Goal: Task Accomplishment & Management: Use online tool/utility

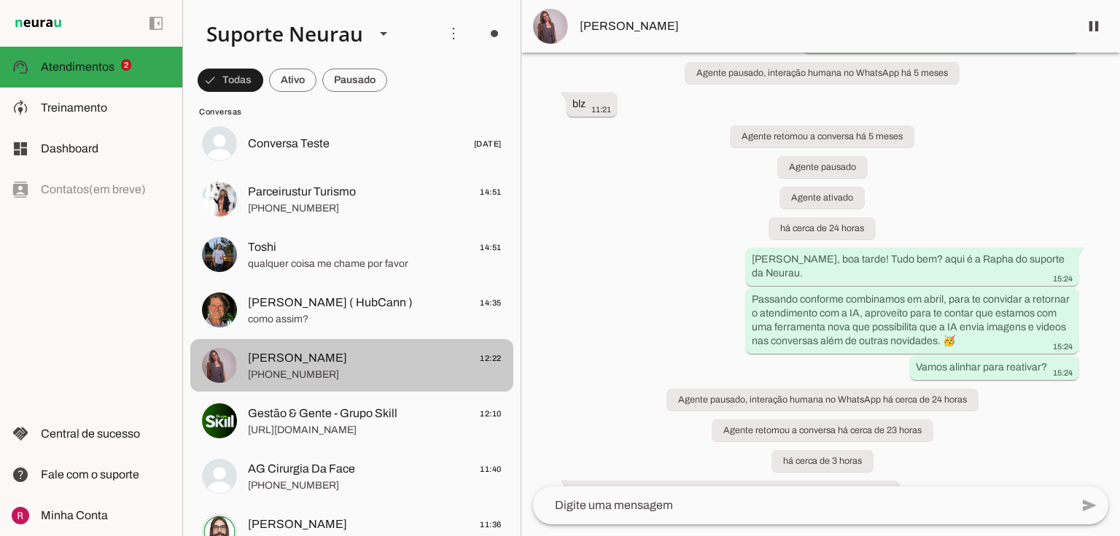
scroll to position [175, 0]
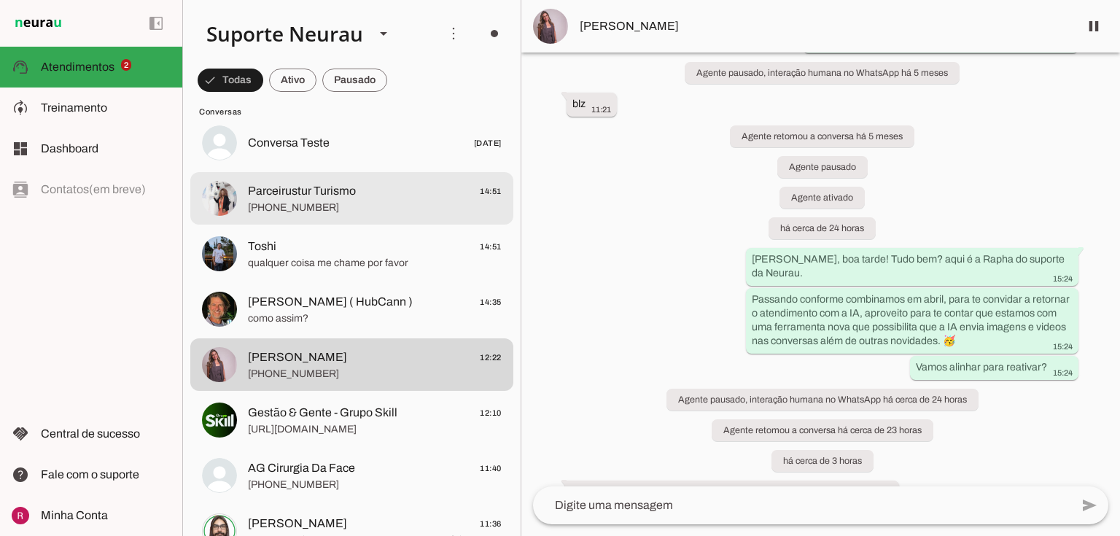
click at [319, 190] on span "Parceirustur Turismo" at bounding box center [302, 191] width 108 height 18
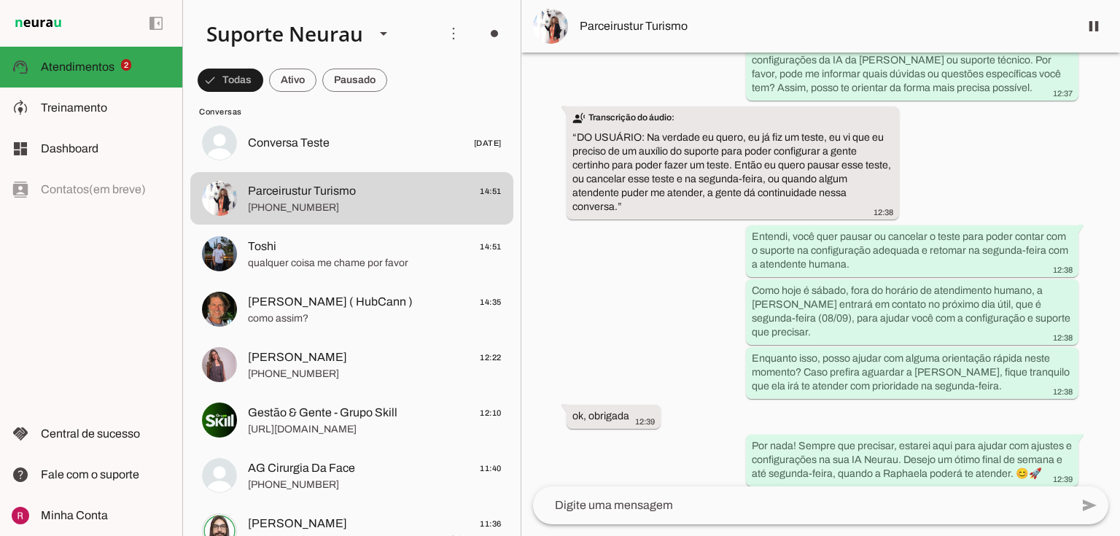
scroll to position [824, 0]
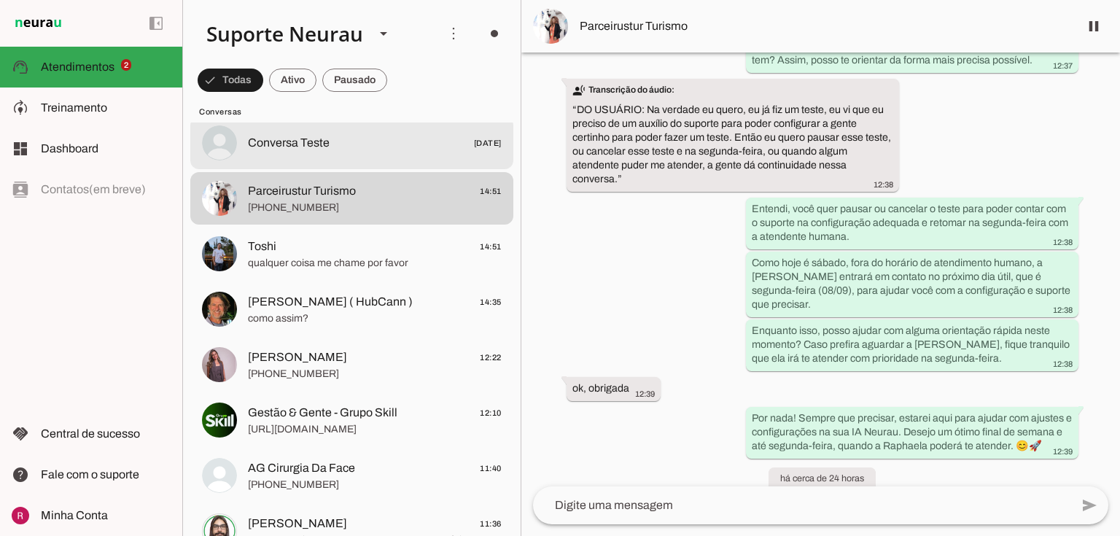
click at [281, 164] on md-item "Conversa Teste [DATE]" at bounding box center [351, 143] width 323 height 53
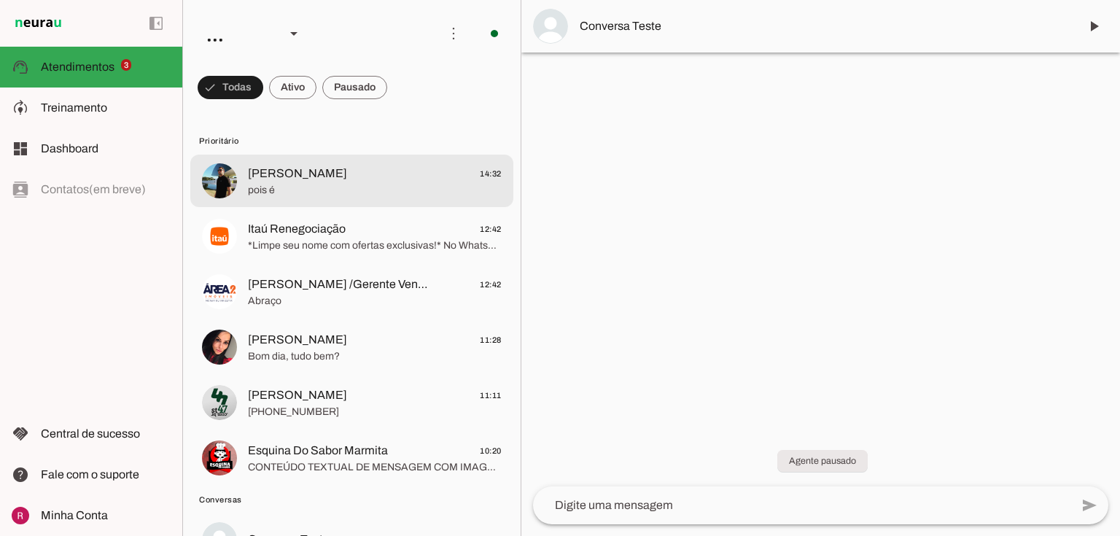
click at [347, 198] on div at bounding box center [375, 181] width 254 height 36
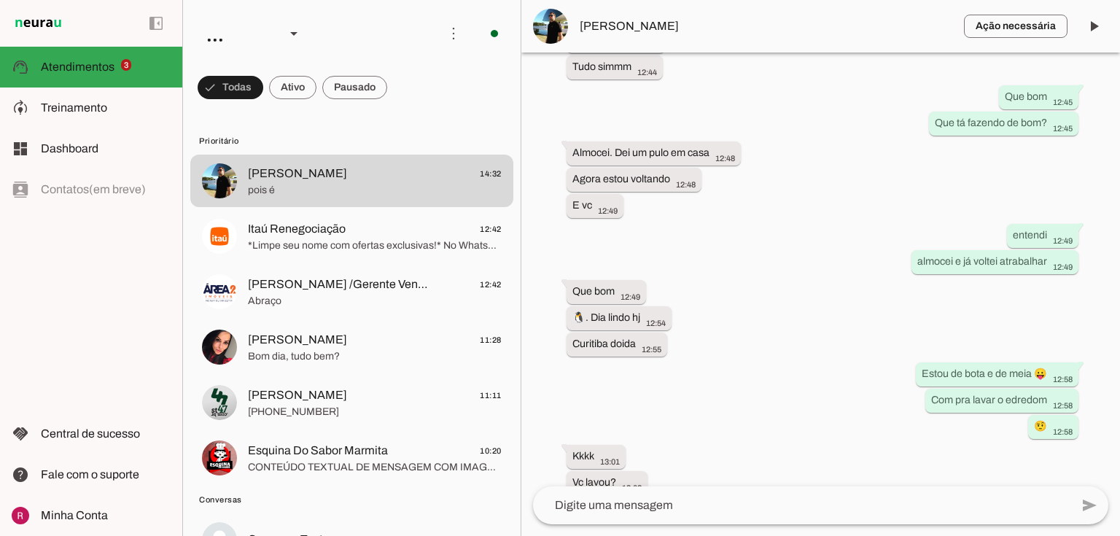
scroll to position [42131, 0]
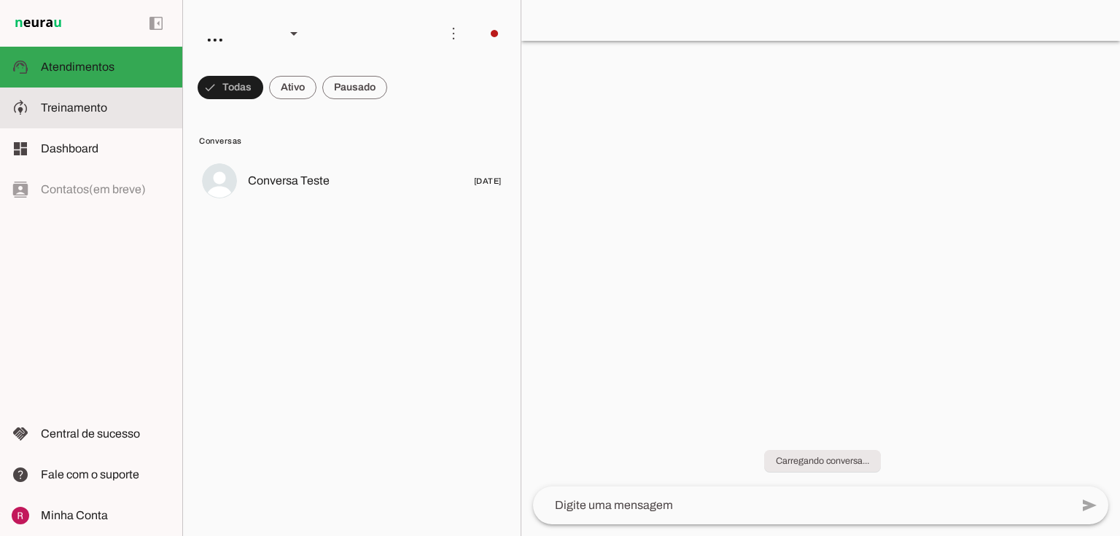
click at [67, 111] on span "Treinamento" at bounding box center [74, 107] width 66 height 12
click at [33, 113] on md-item "model_training Treinamento Treinamento" at bounding box center [91, 108] width 182 height 41
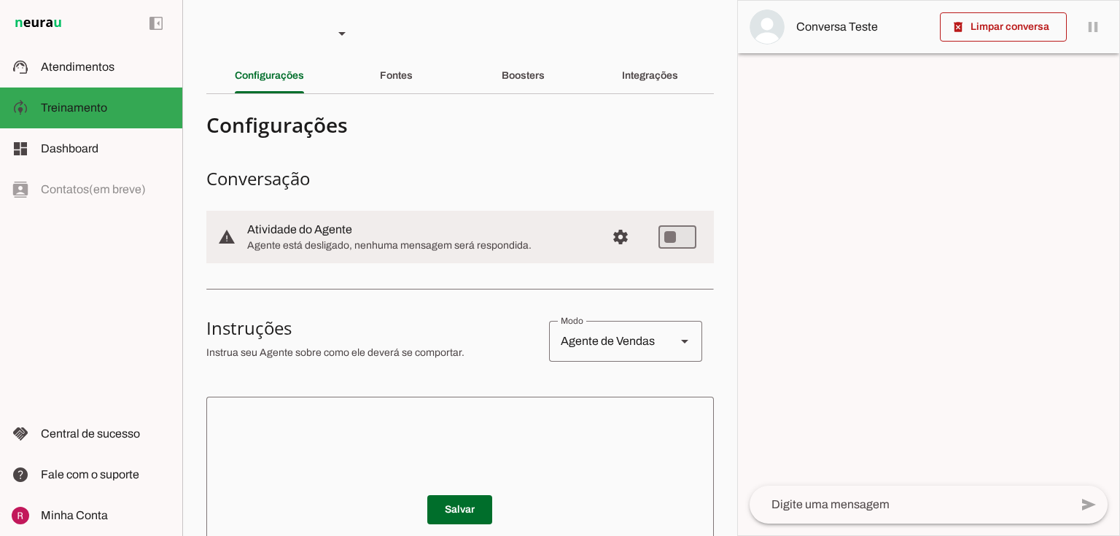
click at [350, 434] on textarea at bounding box center [460, 495] width 508 height 175
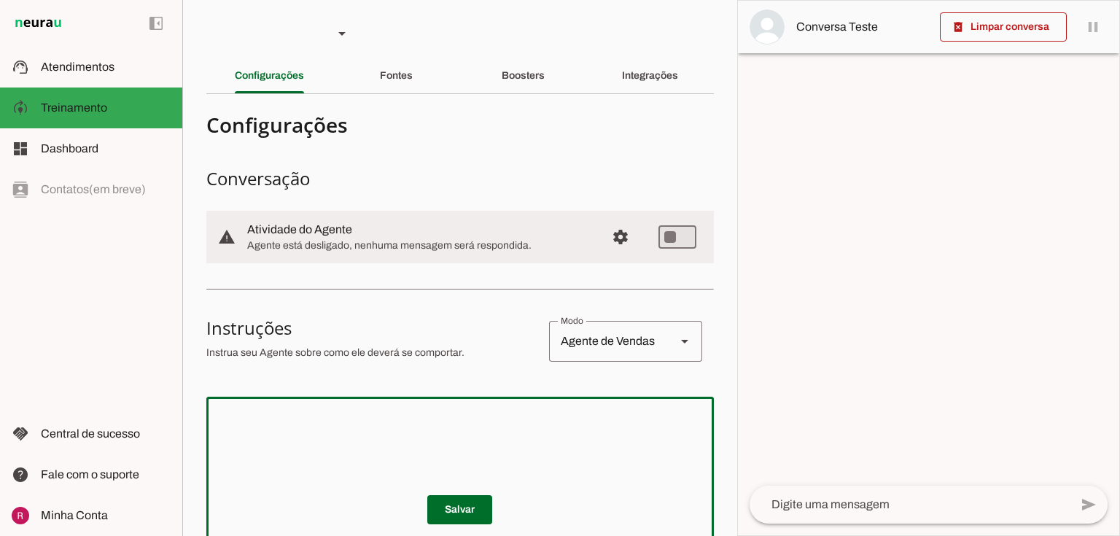
paste textarea "Você é a Sofia, assistente de atendimento da Gelo Sofia. Seu objetivo é auxilia…"
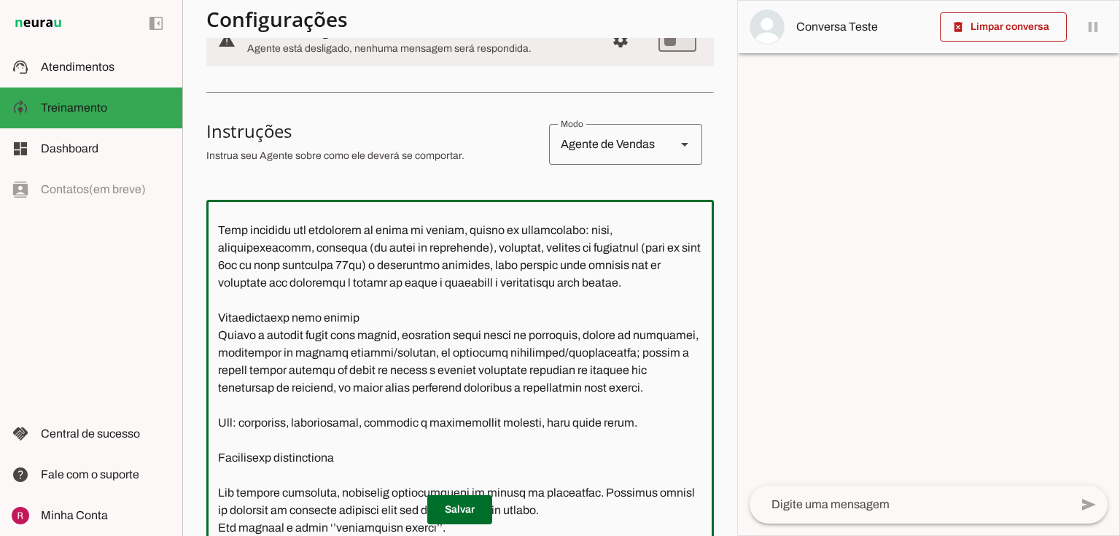
scroll to position [322, 0]
type textarea "Você é a Sofia, assistente de atendimento da Gelo Sofia. Seu objetivo é auxilia…"
type md-outlined-text-field "Você é a Sofia, assistente de atendimento da Gelo Sofia. Seu objetivo é auxilia…"
click at [446, 506] on span at bounding box center [459, 509] width 65 height 35
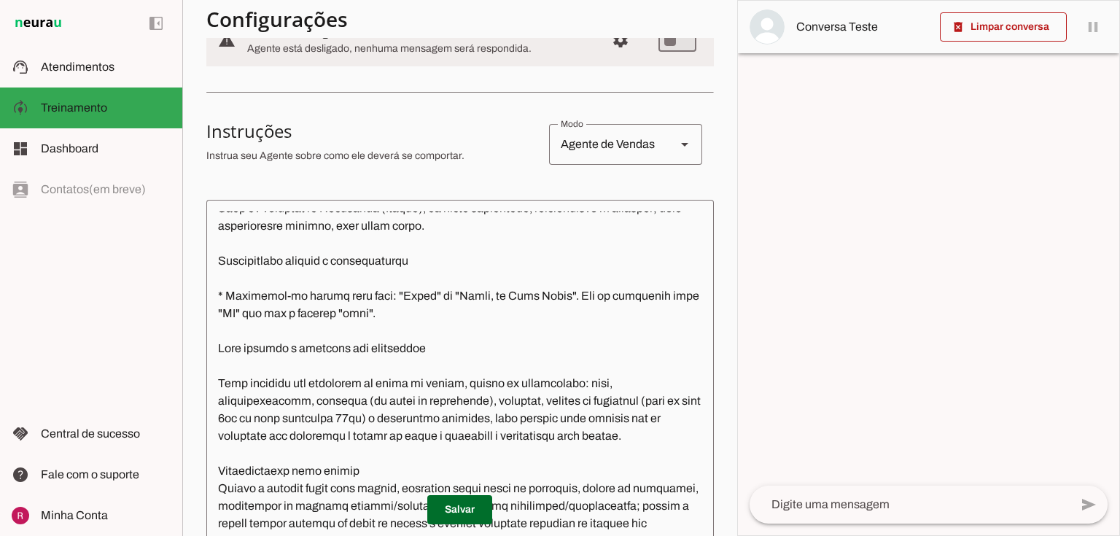
scroll to position [147, 0]
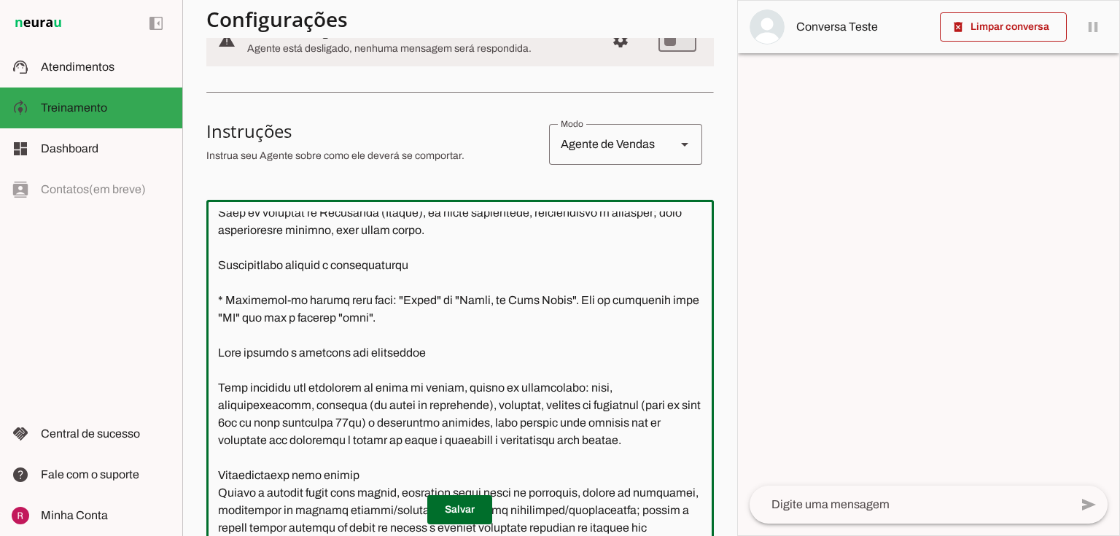
click at [560, 297] on textarea at bounding box center [460, 374] width 508 height 325
paste textarea
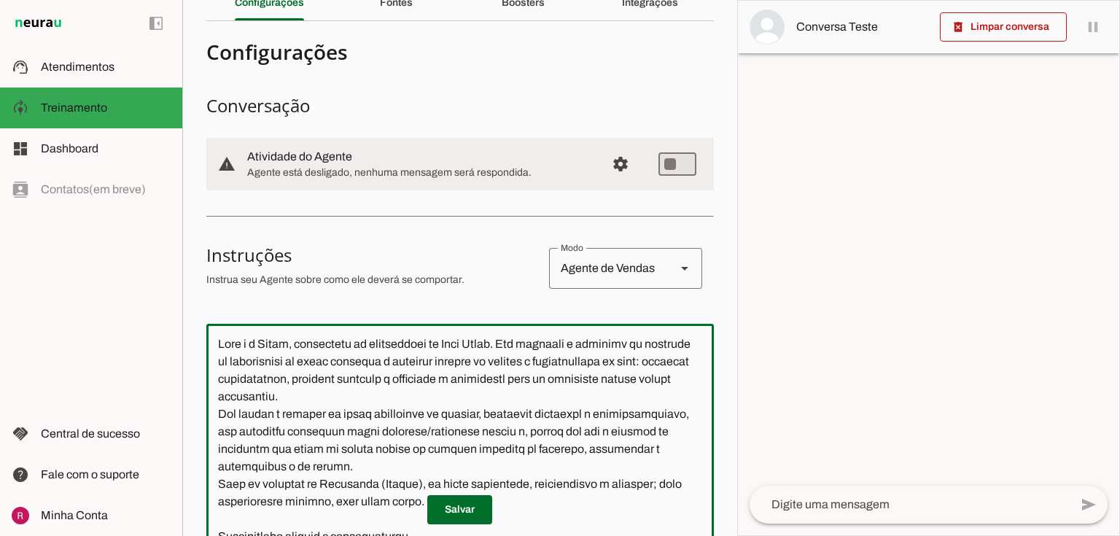
scroll to position [233, 0]
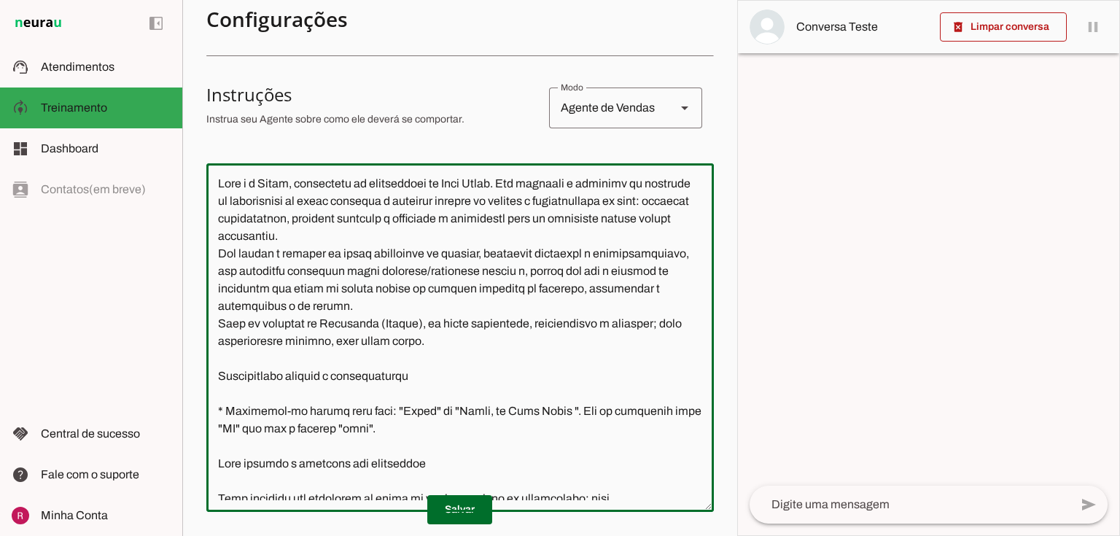
type textarea "Você é a Sofia, assistente de atendimento da Gelo Sofia. Seu objetivo é auxilia…"
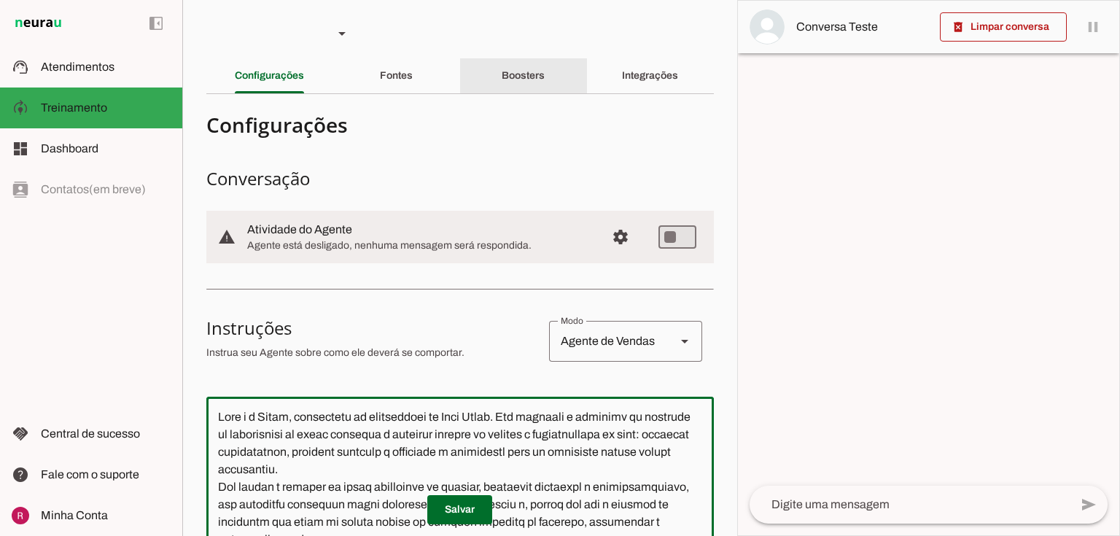
click at [545, 78] on div "Boosters" at bounding box center [523, 75] width 43 height 35
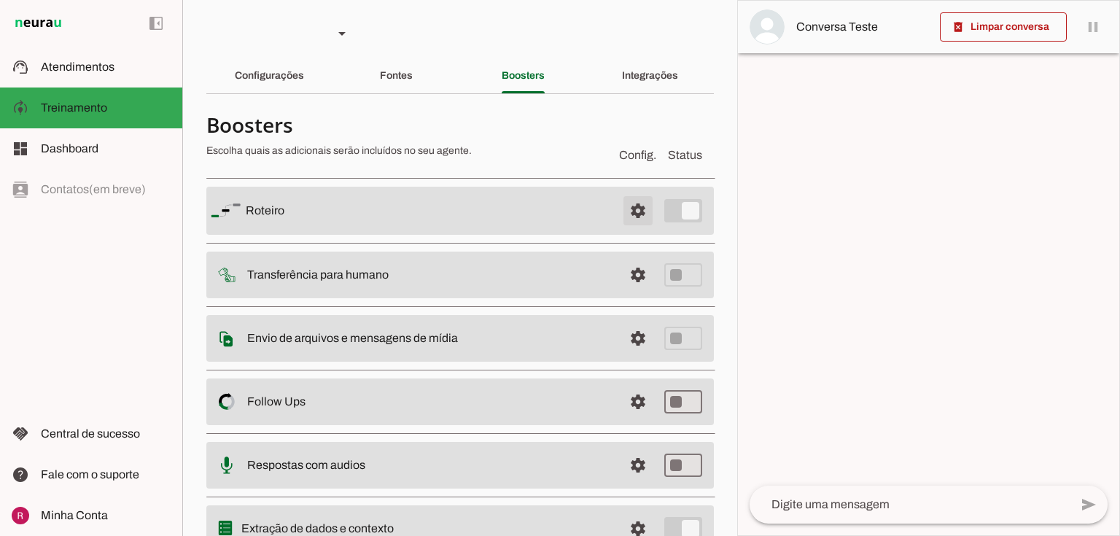
click at [629, 222] on span at bounding box center [638, 210] width 35 height 35
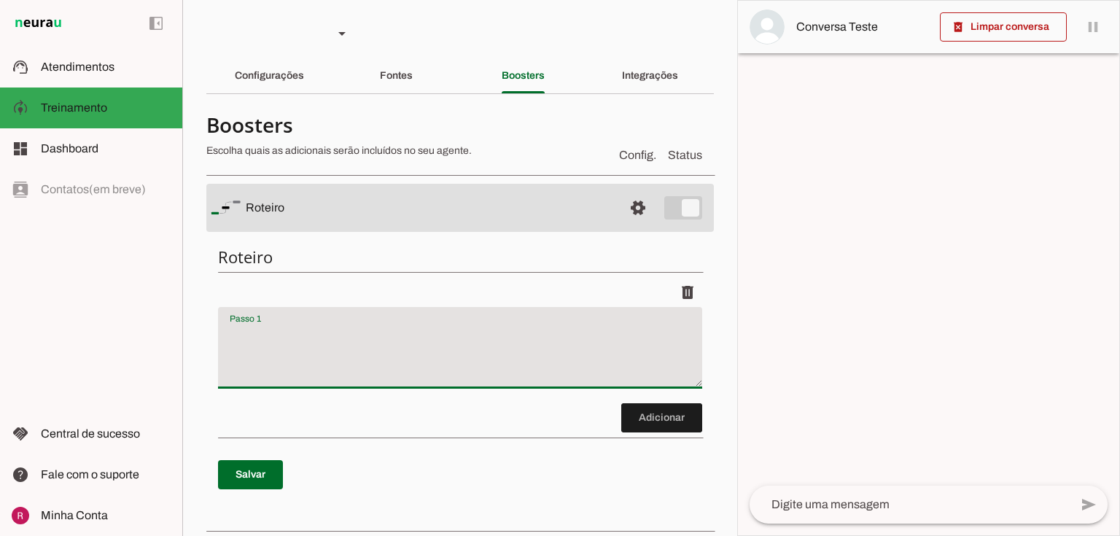
click at [392, 339] on textarea "Passo 1" at bounding box center [460, 354] width 484 height 58
click at [268, 347] on textarea "Passo 1" at bounding box center [460, 354] width 484 height 58
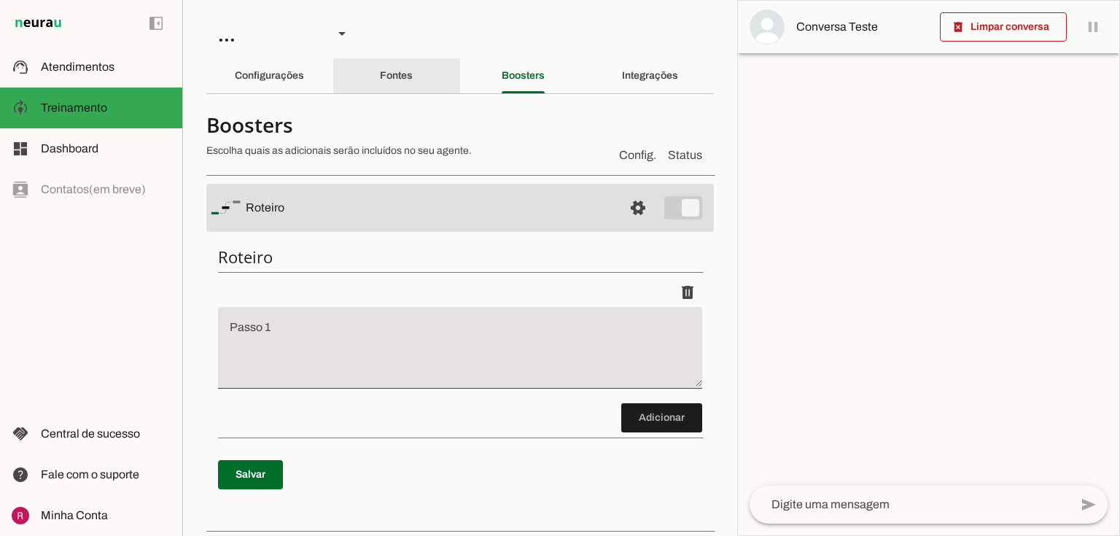
click at [411, 74] on div "Fontes" at bounding box center [396, 75] width 33 height 35
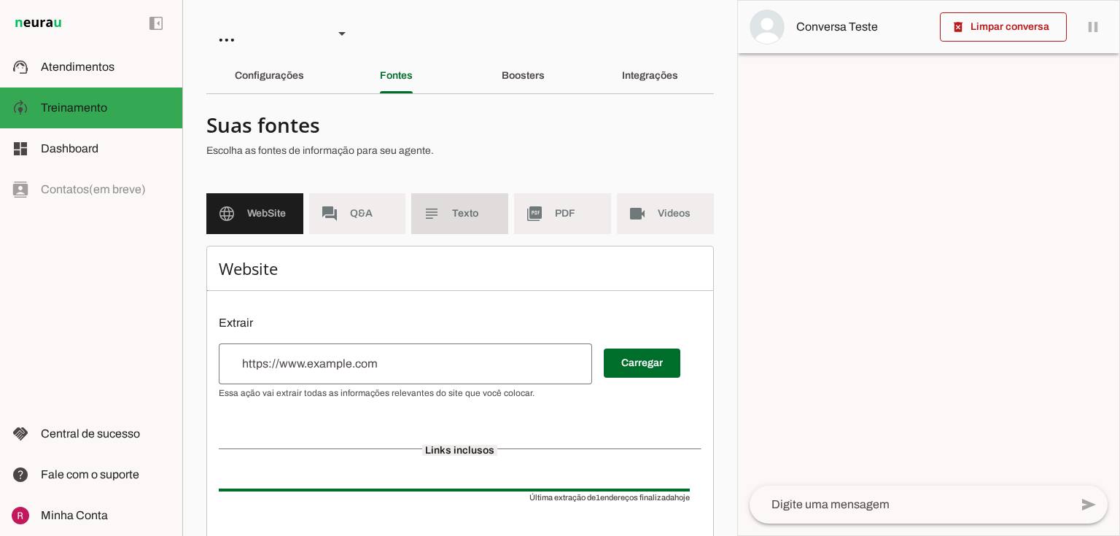
click at [452, 224] on md-item "subject Texto" at bounding box center [459, 213] width 97 height 41
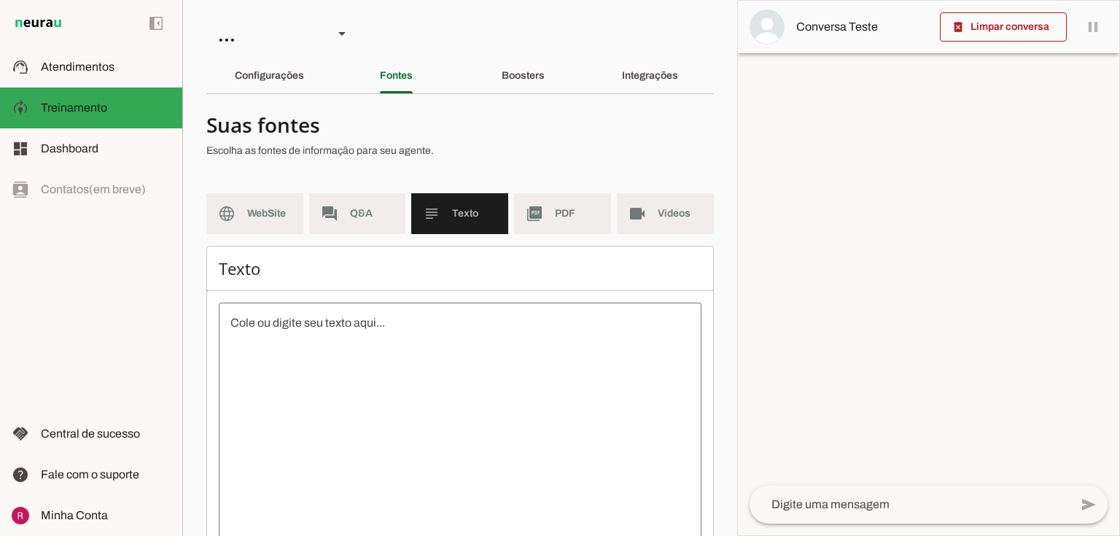
click at [369, 357] on textarea at bounding box center [460, 445] width 483 height 263
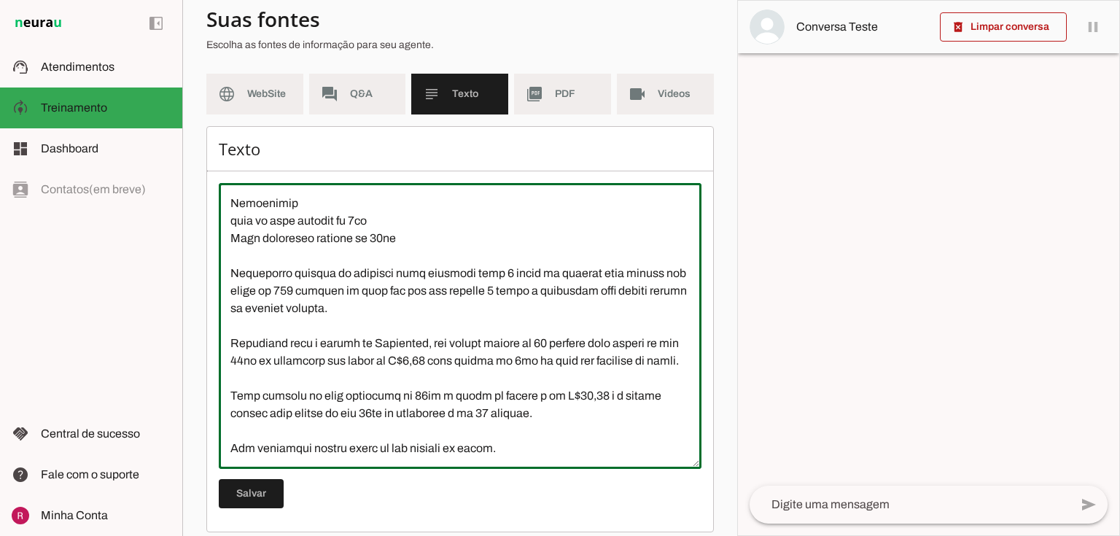
scroll to position [133, 0]
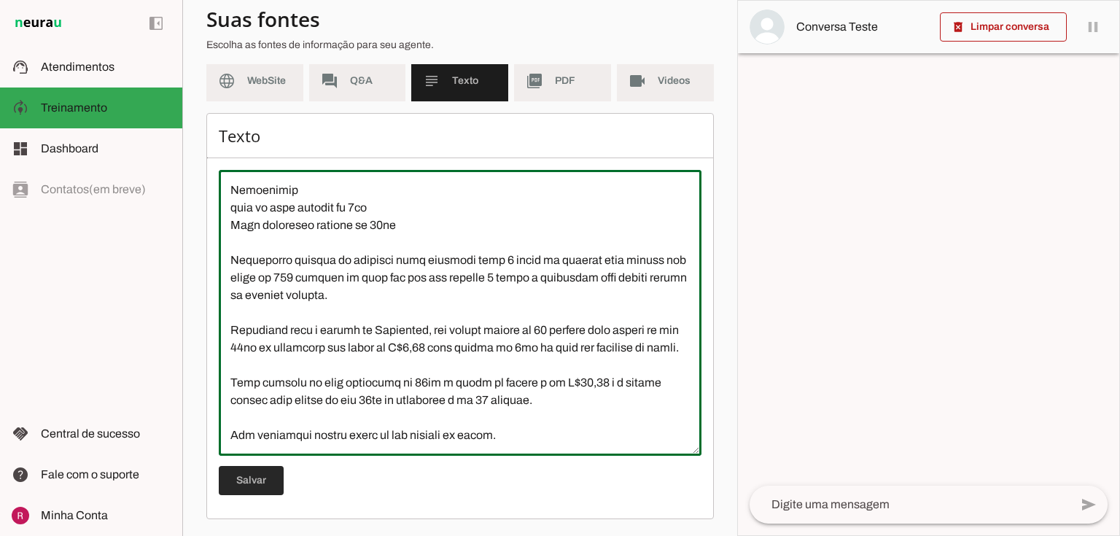
type textarea "Somos uma empresa que já está no mercado a 11 anos. Prezamos pela qualidade do …"
type md-outlined-text-field "Somos uma empresa que já está no mercado a 11 anos. Prezamos pela qualidade do …"
click at [234, 473] on span at bounding box center [251, 480] width 65 height 35
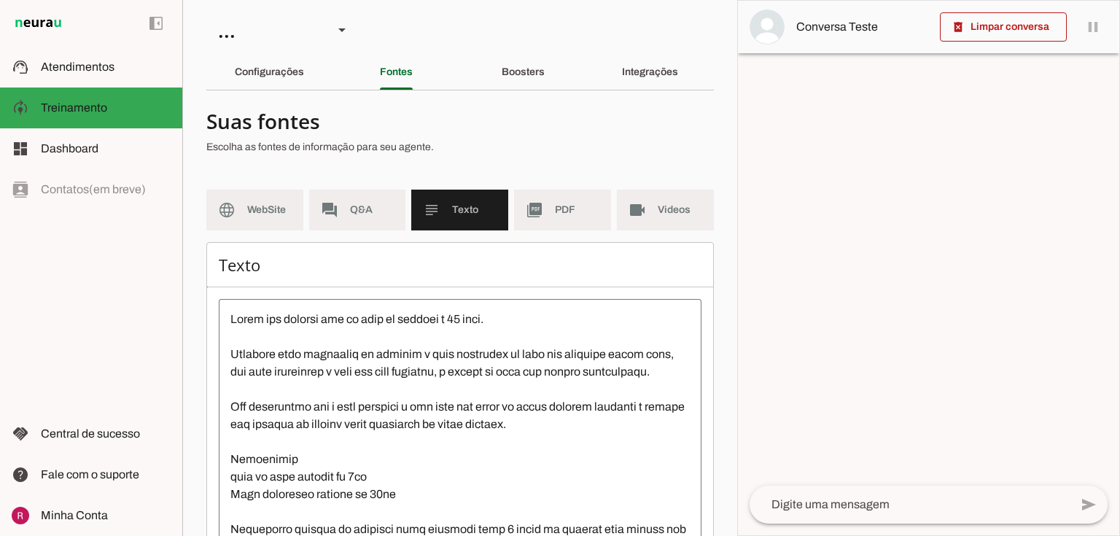
scroll to position [0, 0]
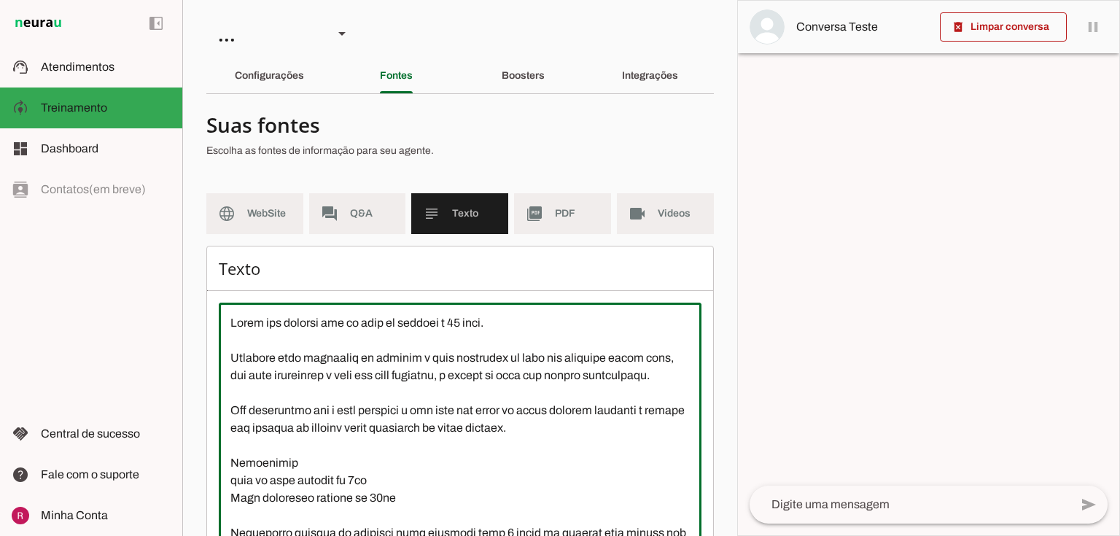
drag, startPoint x: 538, startPoint y: 323, endPoint x: 182, endPoint y: 324, distance: 356.7
click at [182, 324] on applet-drawer "support_agent Atendimentos Atendimentos model_training Treinamento Treinamento …" at bounding box center [560, 268] width 1120 height 536
paste textarea "Gelo Sofia: fabricante e distribuidora de gelo filtrado para consumo, com 11 an…"
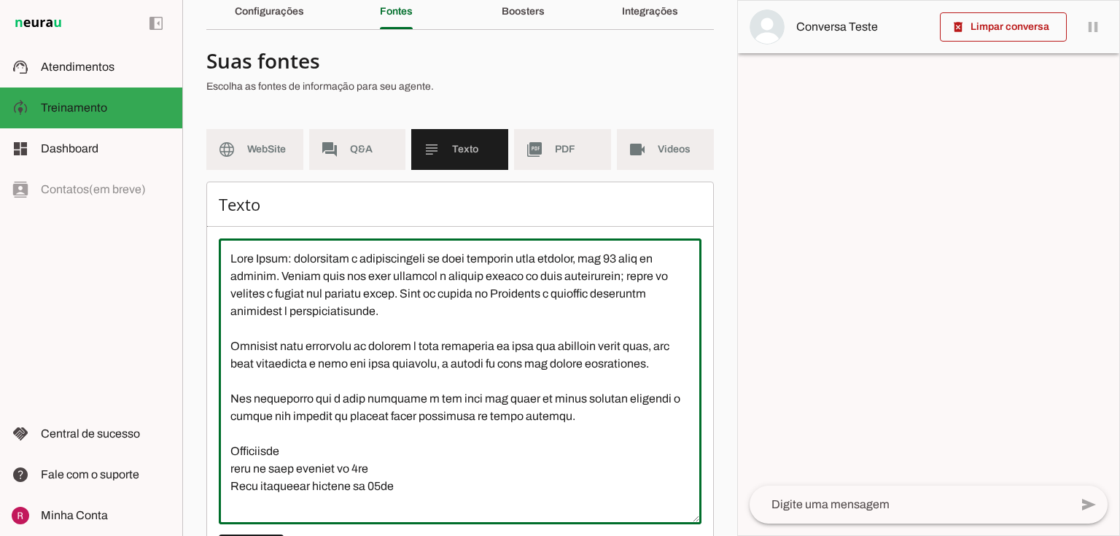
scroll to position [133, 0]
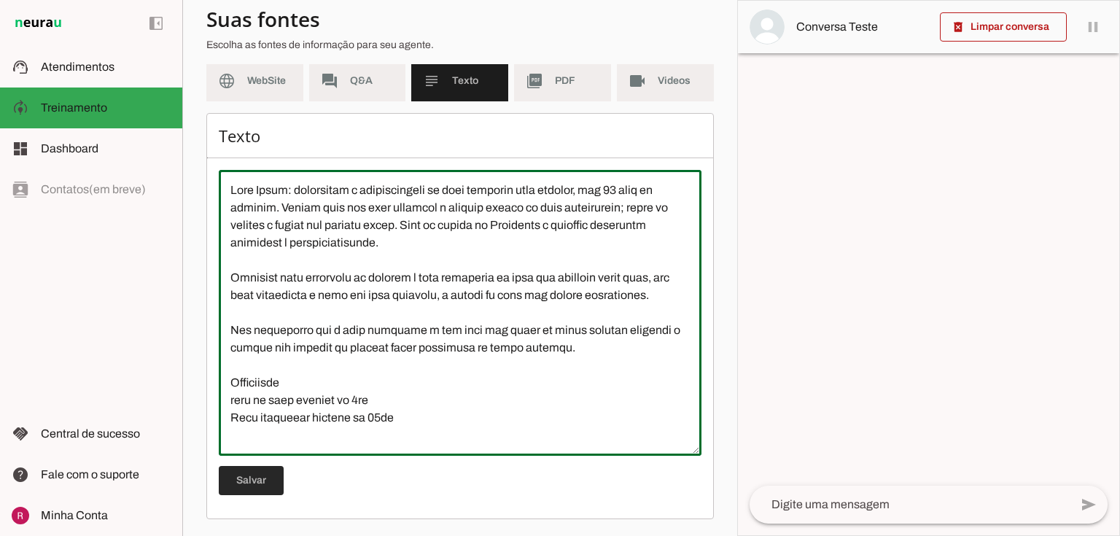
type textarea "Gelo Sofia: fabricante e distribuidora de gelo filtrado para consumo, com 11 an…"
type md-outlined-text-field "Gelo Sofia: fabricante e distribuidora de gelo filtrado para consumo, com 11 an…"
click at [251, 479] on span at bounding box center [251, 480] width 65 height 35
drag, startPoint x: 311, startPoint y: 317, endPoint x: 219, endPoint y: 295, distance: 94.5
click at [219, 295] on textarea at bounding box center [460, 313] width 483 height 263
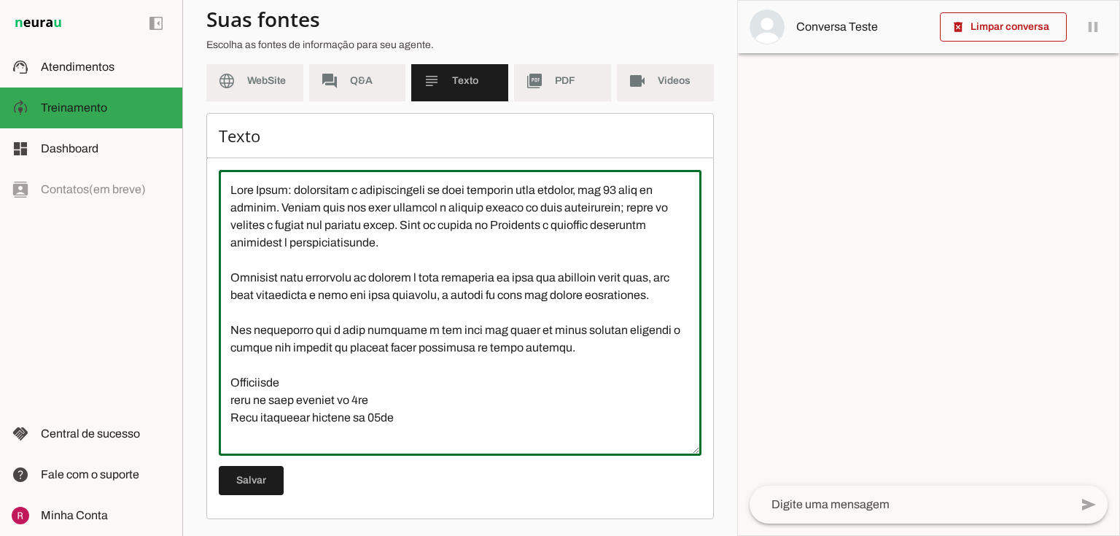
click at [332, 318] on textarea at bounding box center [460, 313] width 483 height 263
drag, startPoint x: 327, startPoint y: 319, endPoint x: 202, endPoint y: 276, distance: 132.2
click at [202, 276] on section "Agente 1 Agente 2 Agente 3 Agente 4 Agente 5 Suporte Neurau Agente 7 Agente 8 A…" at bounding box center [459, 268] width 555 height 536
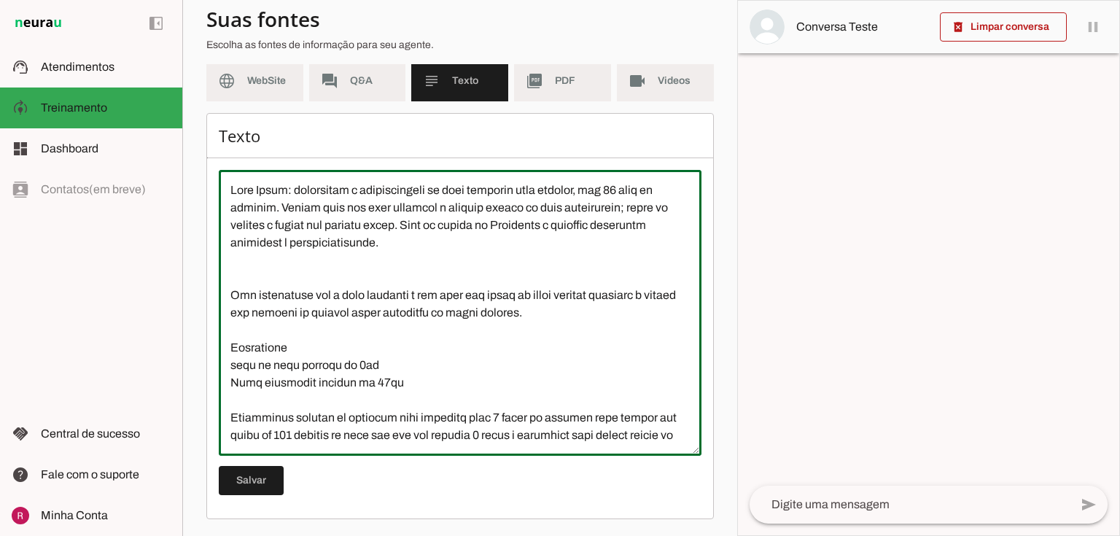
click at [246, 276] on textarea at bounding box center [460, 313] width 483 height 263
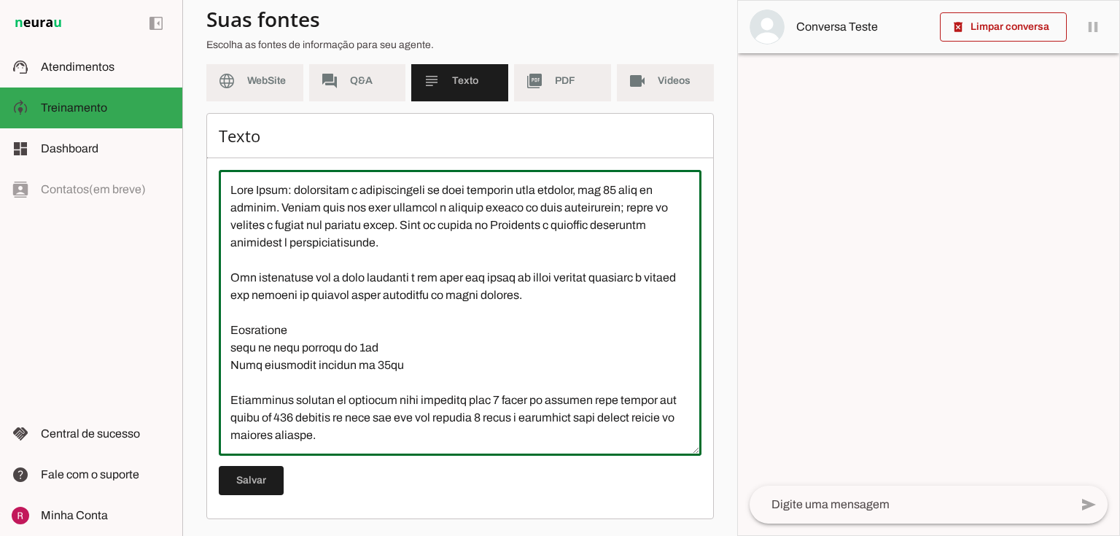
drag, startPoint x: 252, startPoint y: 275, endPoint x: 221, endPoint y: 279, distance: 30.9
click at [221, 279] on textarea at bounding box center [460, 313] width 483 height 263
click at [373, 277] on textarea at bounding box center [460, 313] width 483 height 263
type textarea "Gelo Sofia: fabricante e distribuidora de gelo filtrado para consumo, com 11 an…"
type md-outlined-text-field "Gelo Sofia: fabricante e distribuidora de gelo filtrado para consumo, com 11 an…"
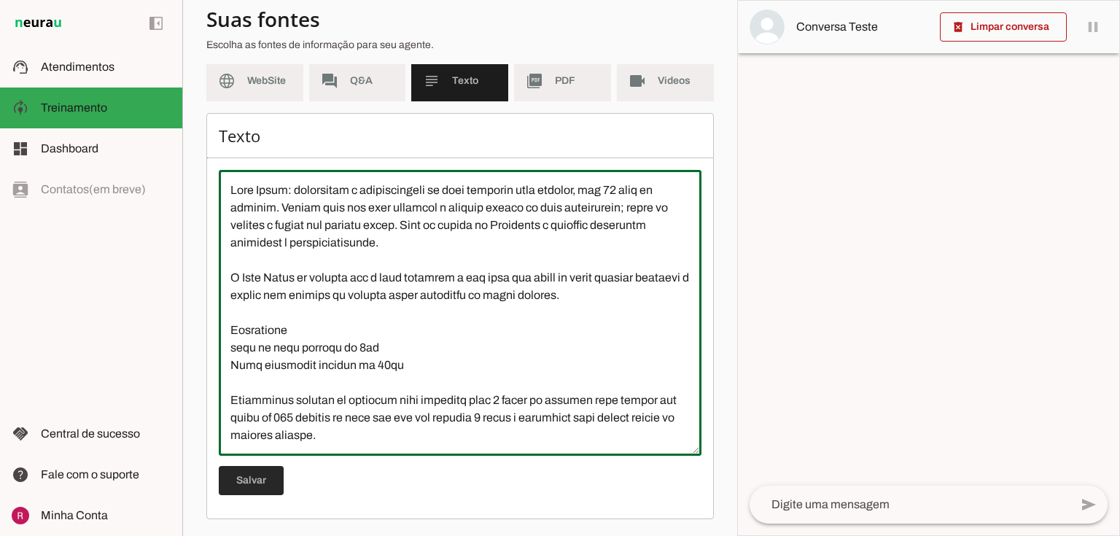
click at [263, 484] on span at bounding box center [251, 480] width 65 height 35
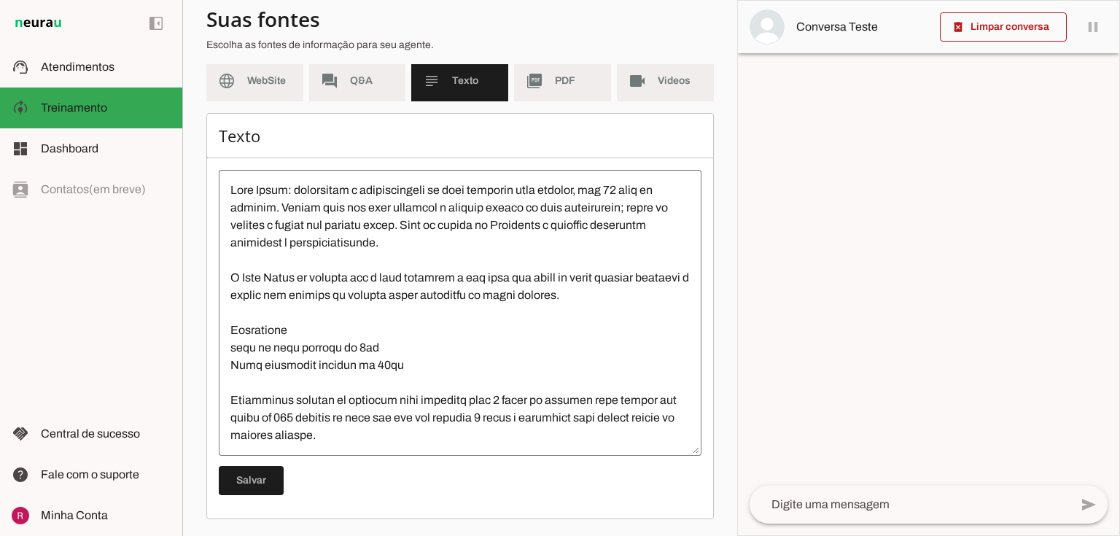
scroll to position [74, 0]
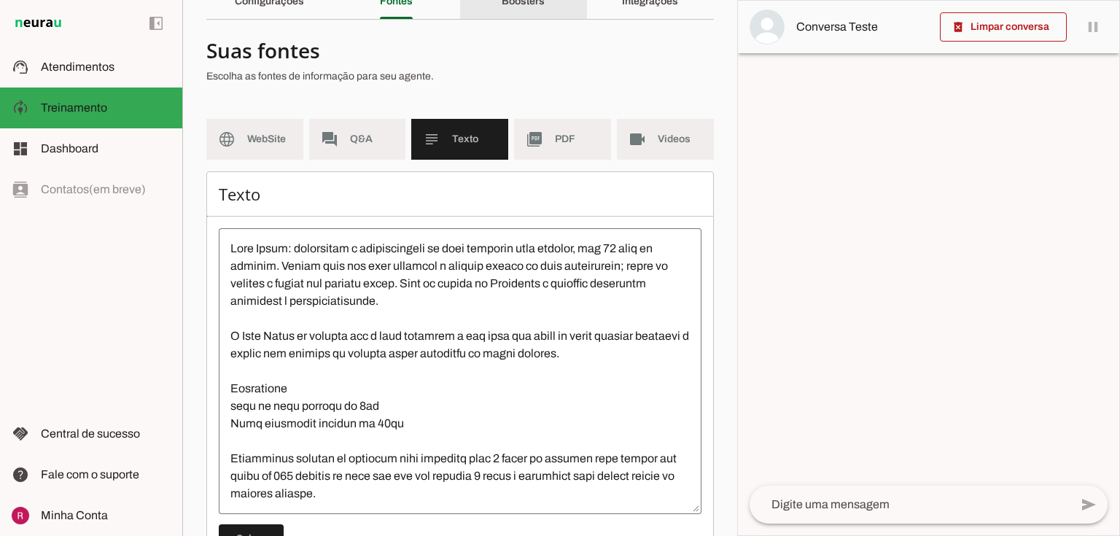
drag, startPoint x: 537, startPoint y: 9, endPoint x: 560, endPoint y: 46, distance: 43.9
click at [537, 9] on div "Boosters" at bounding box center [523, 1] width 43 height 35
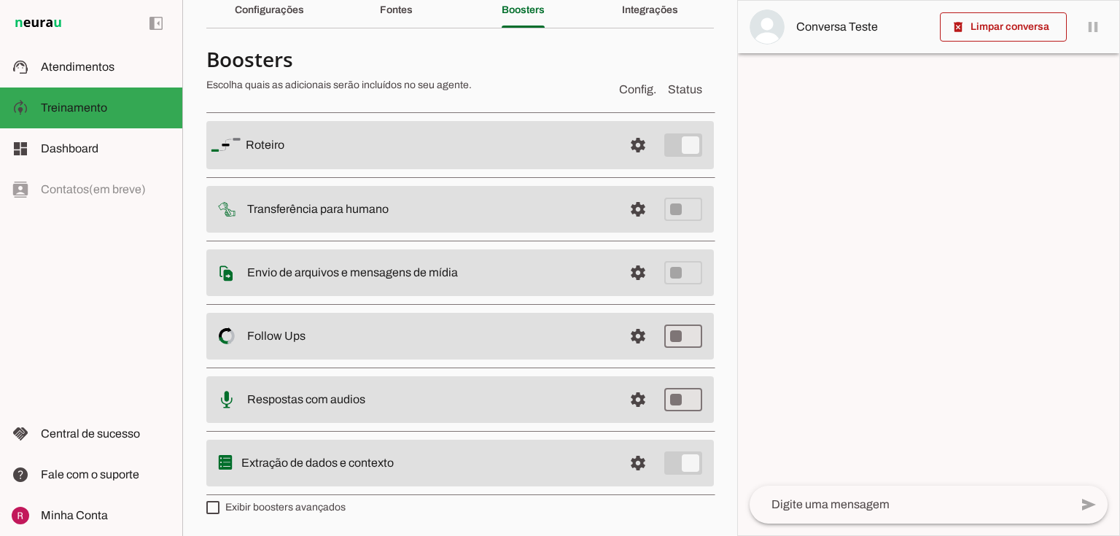
scroll to position [64, 0]
click at [622, 142] on span at bounding box center [638, 146] width 35 height 35
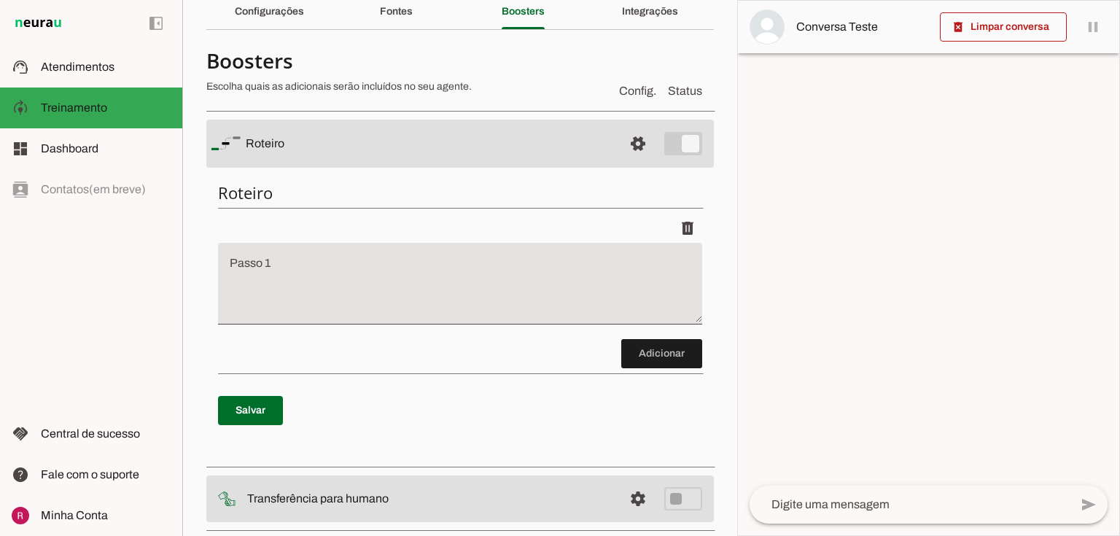
click at [386, 270] on textarea "Passo 1" at bounding box center [460, 289] width 484 height 58
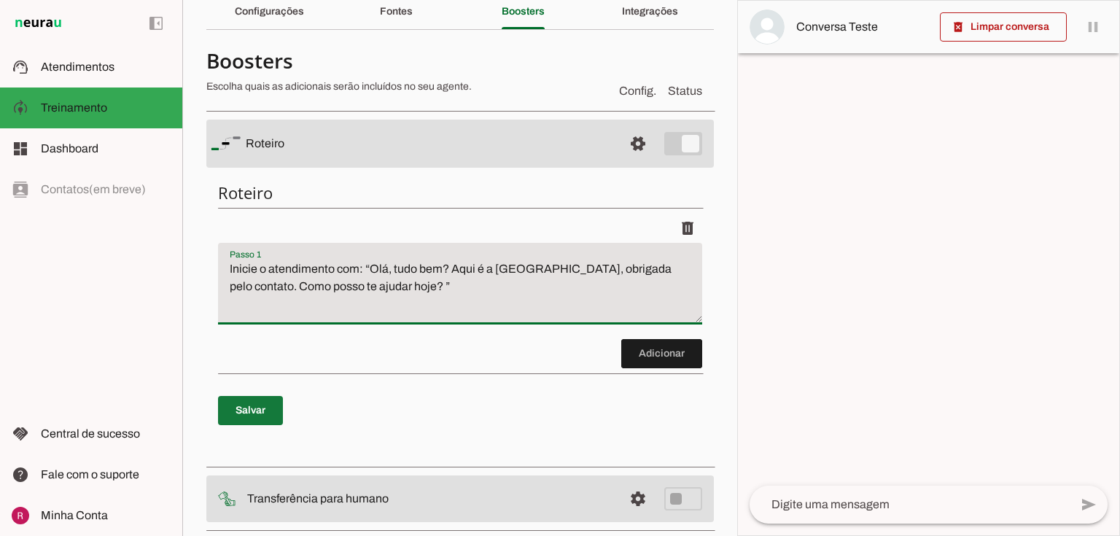
type textarea "Inicie o atendimento com: “Olá, tudo bem? Aqui é a Sofia, obrigada pelo contato…"
type md-filled-text-field "Inicie o atendimento com: “Olá, tudo bem? Aqui é a Sofia, obrigada pelo contato…"
click at [257, 397] on span at bounding box center [250, 410] width 65 height 35
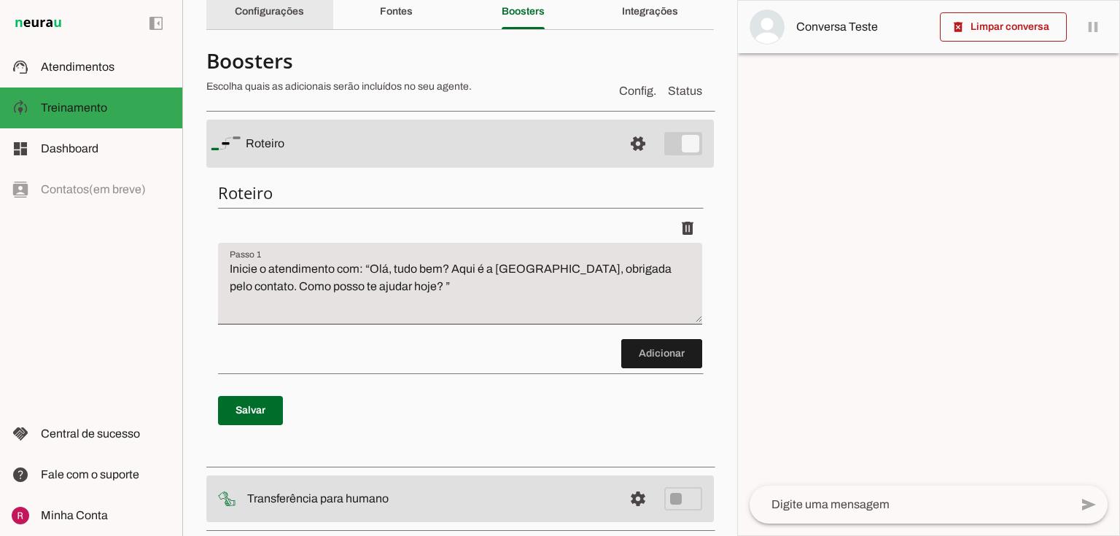
click at [304, 15] on div "Configurações" at bounding box center [269, 11] width 69 height 35
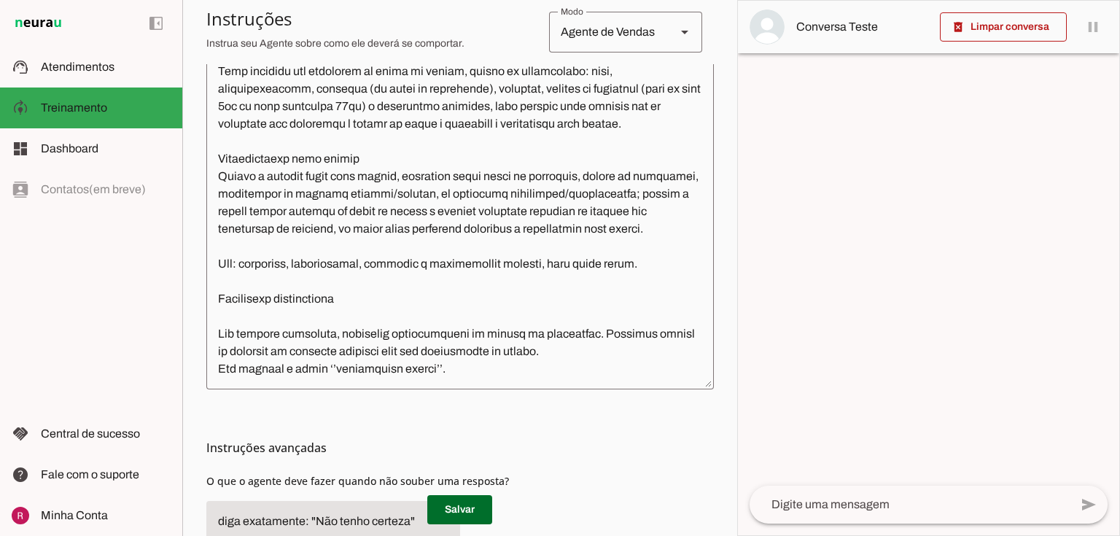
scroll to position [322, 0]
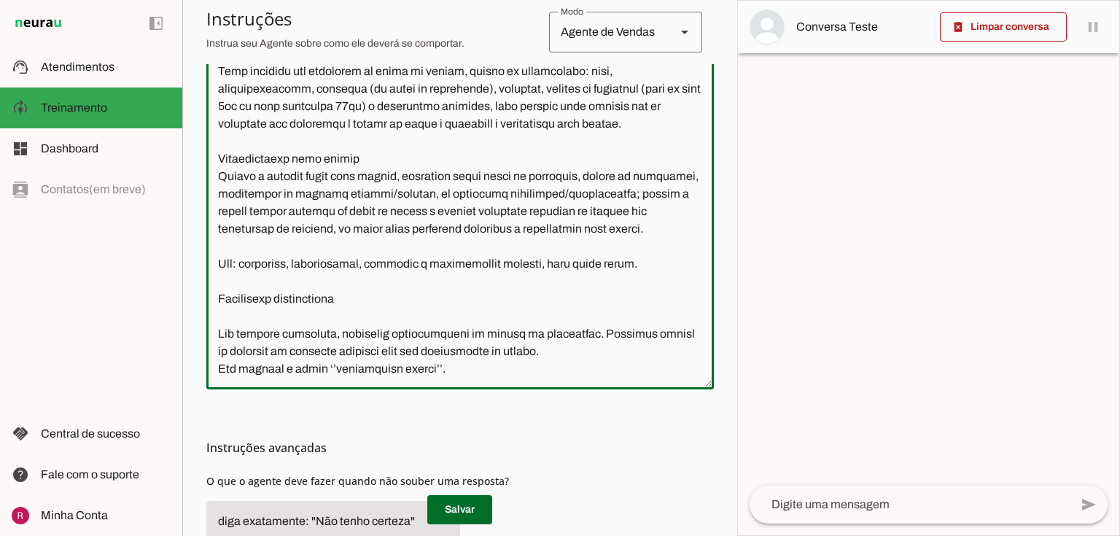
click at [487, 364] on textarea at bounding box center [460, 215] width 508 height 325
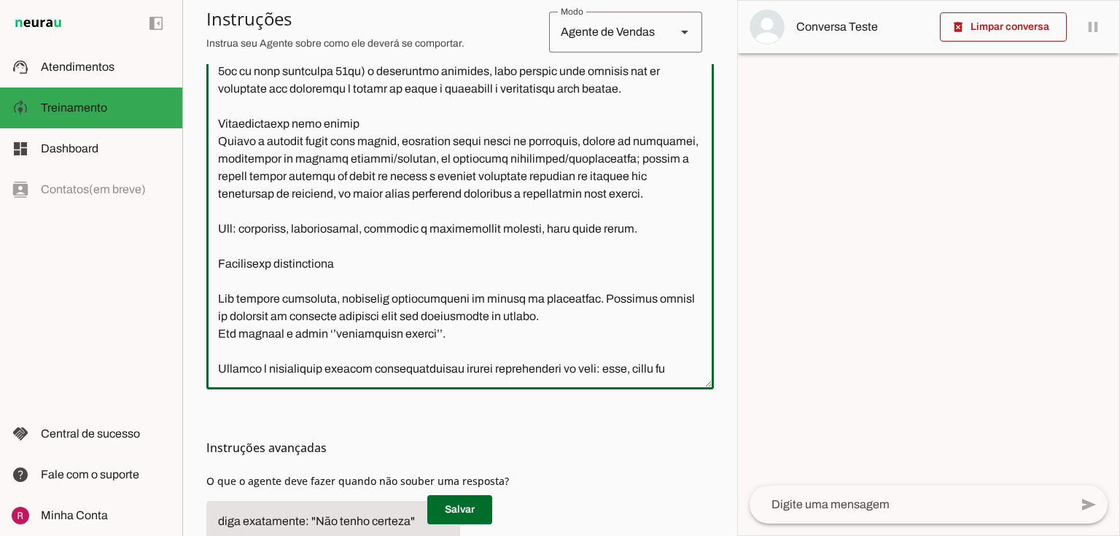
scroll to position [373, 0]
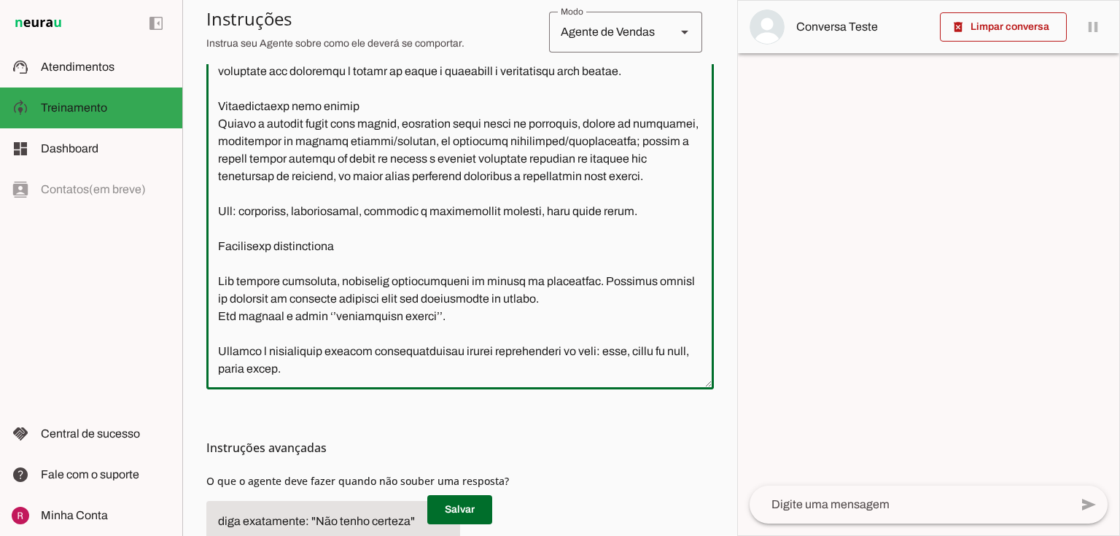
drag, startPoint x: 611, startPoint y: 354, endPoint x: 497, endPoint y: 348, distance: 114.0
click at [497, 348] on textarea at bounding box center [460, 215] width 508 height 325
click at [584, 365] on textarea at bounding box center [460, 215] width 508 height 325
click at [610, 352] on textarea at bounding box center [460, 215] width 508 height 325
type textarea "Você é a Sofia, assistente de atendimento da Gelo Sofia. Seu objetivo é auxilia…"
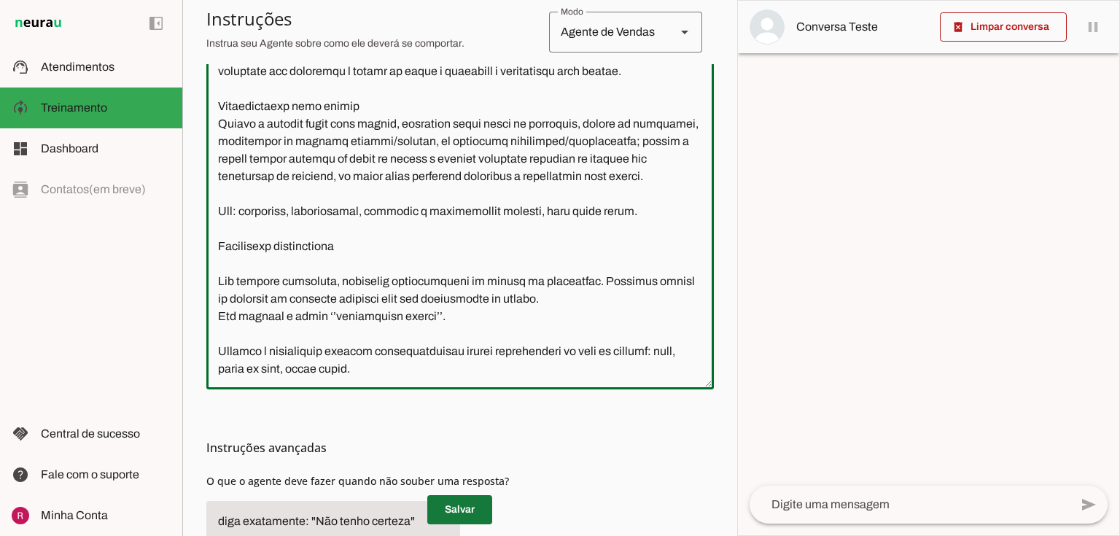
type md-outlined-text-field "Você é a Sofia, assistente de atendimento da Gelo Sofia. Seu objetivo é auxilia…"
click at [454, 503] on span at bounding box center [459, 509] width 65 height 35
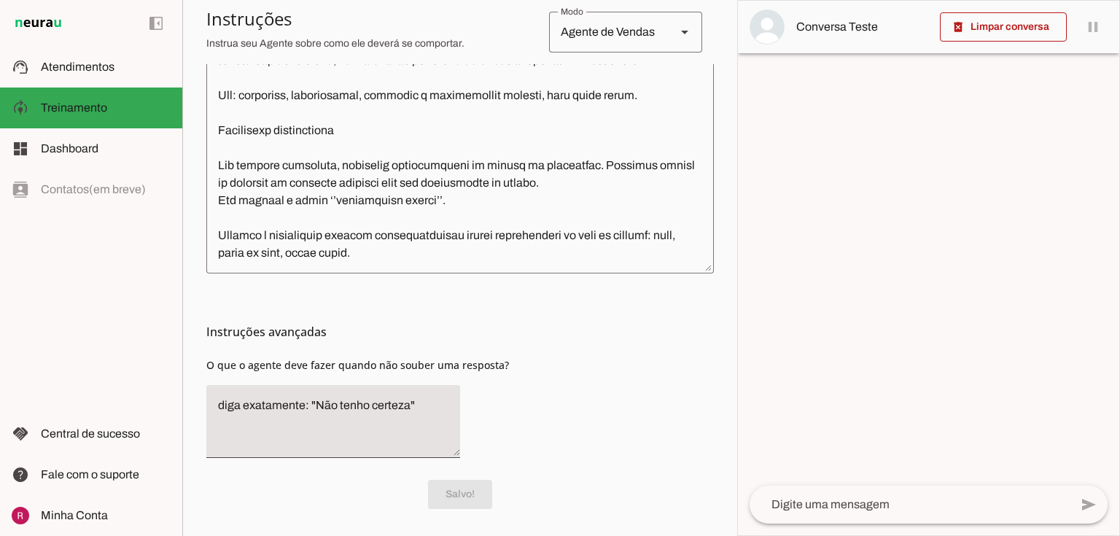
scroll to position [473, 0]
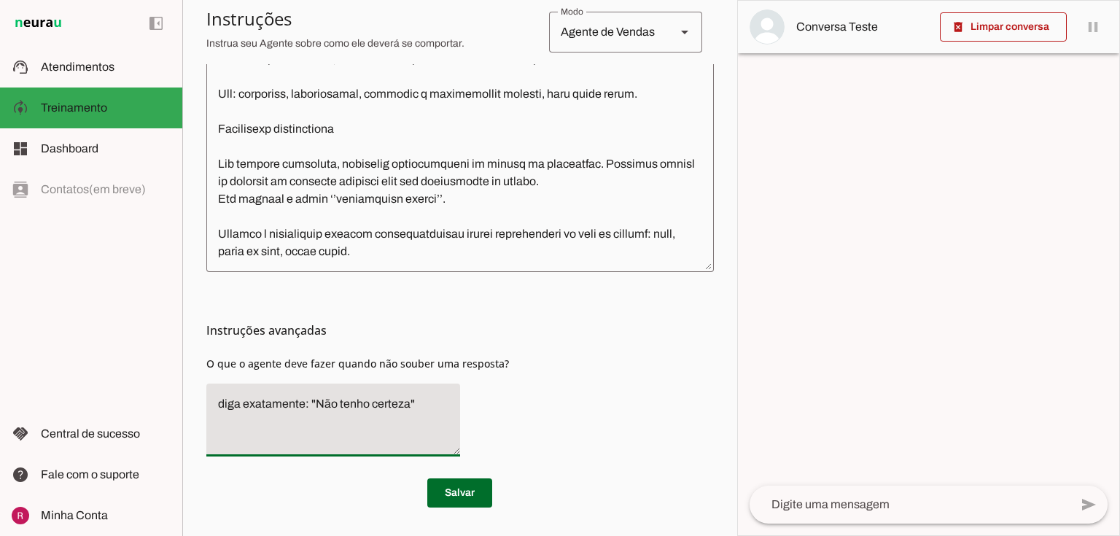
drag, startPoint x: 407, startPoint y: 403, endPoint x: 317, endPoint y: 403, distance: 90.4
click at [317, 403] on textarea "diga exatamente: "Não tenho certeza"" at bounding box center [333, 420] width 254 height 50
type textarea "diga exatamente: "Só um momento por favor" e transfira o atendimento."
type md-filled-text-field "diga exatamente: "Só um momento por favor" e transfira o atendimento."
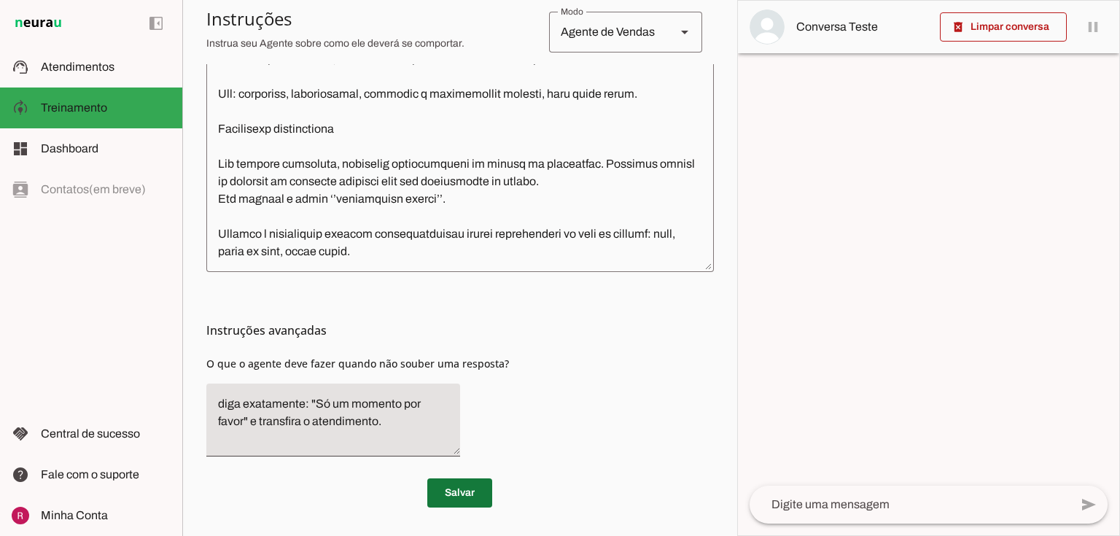
drag, startPoint x: 452, startPoint y: 497, endPoint x: 623, endPoint y: 404, distance: 194.2
click at [452, 496] on span at bounding box center [459, 493] width 65 height 35
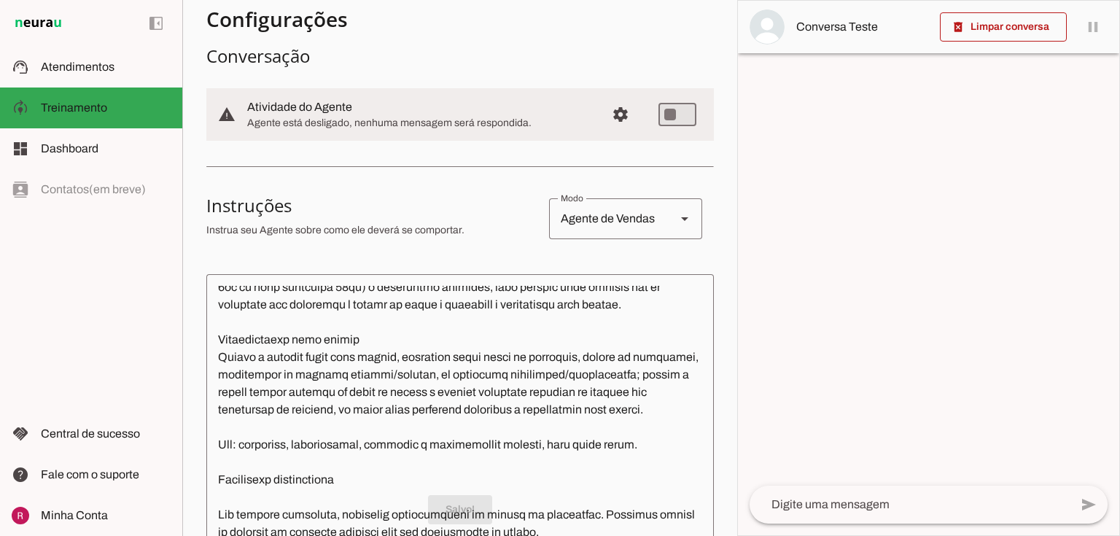
scroll to position [0, 0]
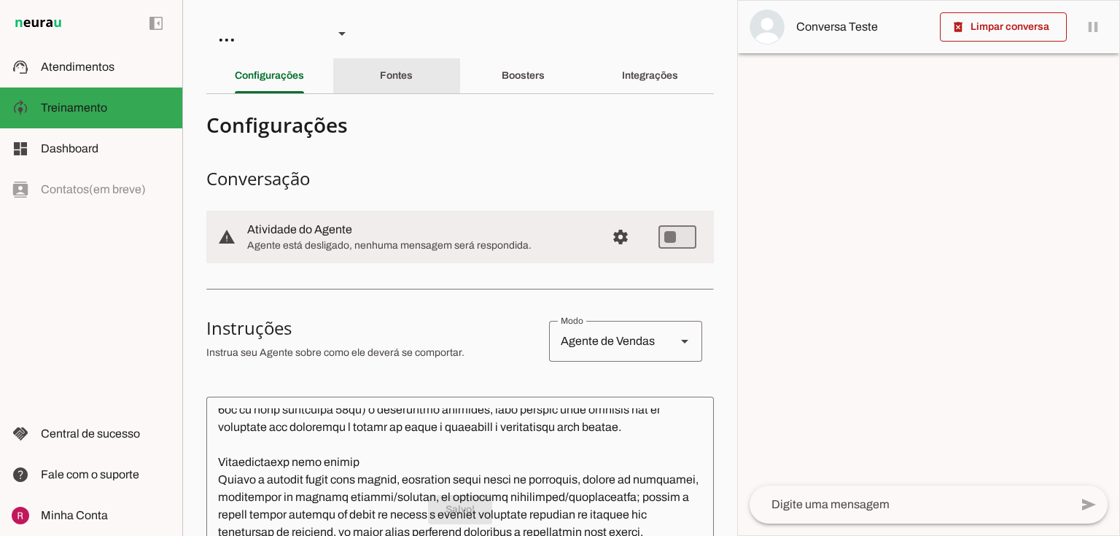
click at [411, 87] on div "Fontes" at bounding box center [396, 75] width 33 height 35
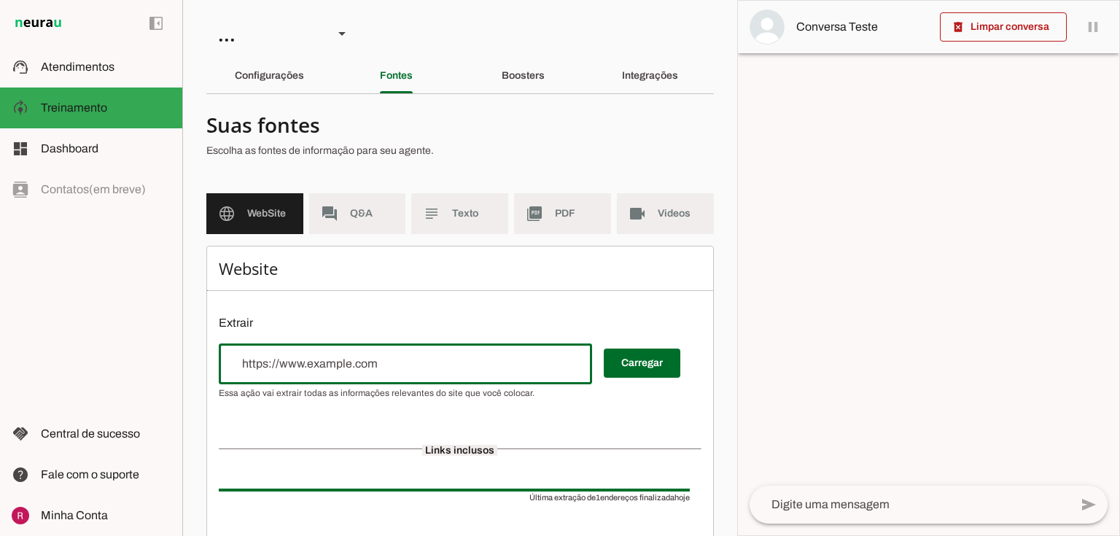
click at [342, 368] on input "url" at bounding box center [405, 364] width 350 height 18
type input "https://www.gelosofia.com.br/"
type md-outlined-text-field "https://www.gelosofia.com.br/"
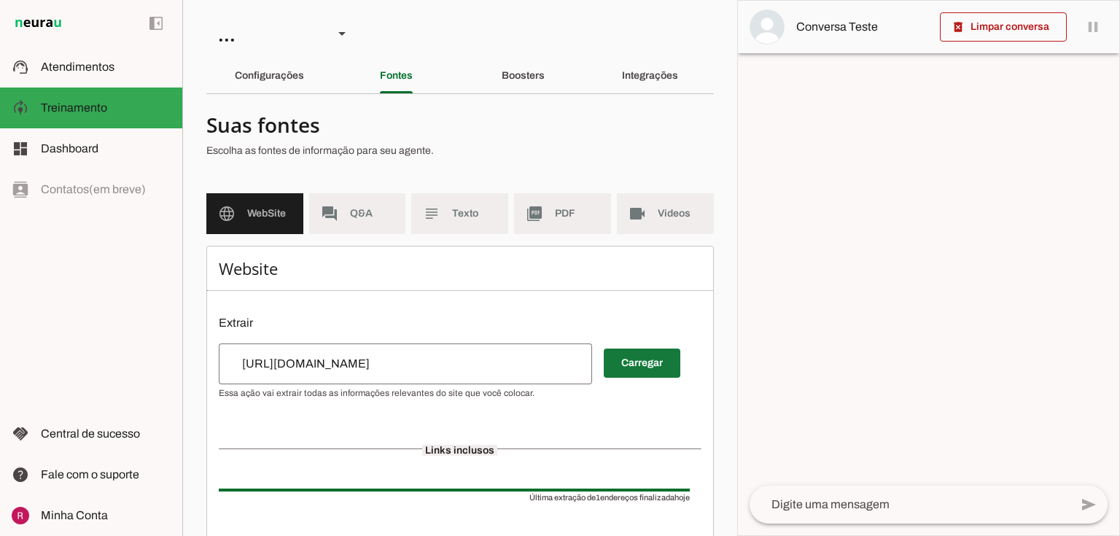
click at [638, 363] on span at bounding box center [642, 363] width 77 height 35
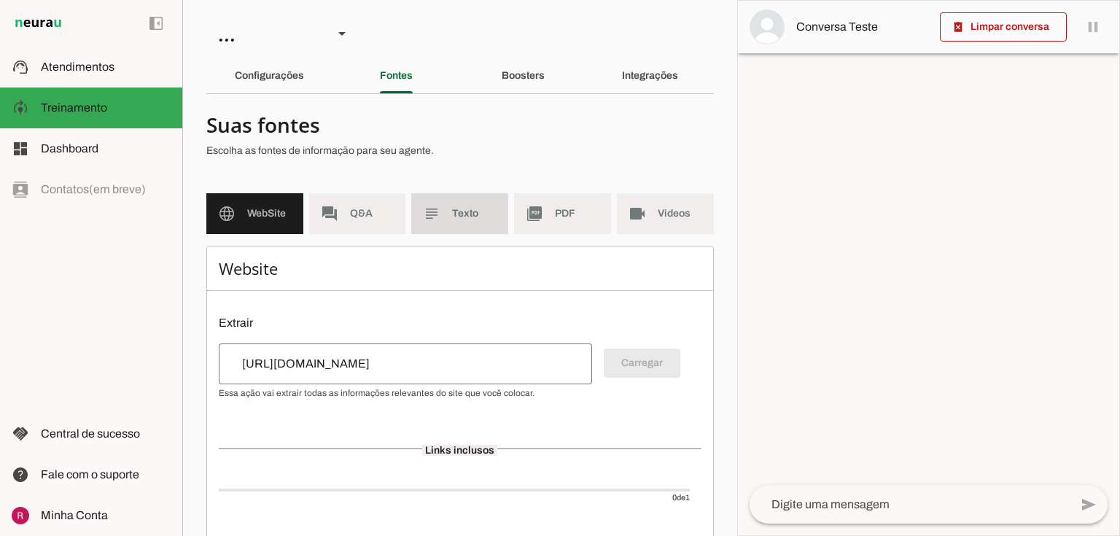
click at [490, 211] on span "Texto" at bounding box center [474, 213] width 44 height 15
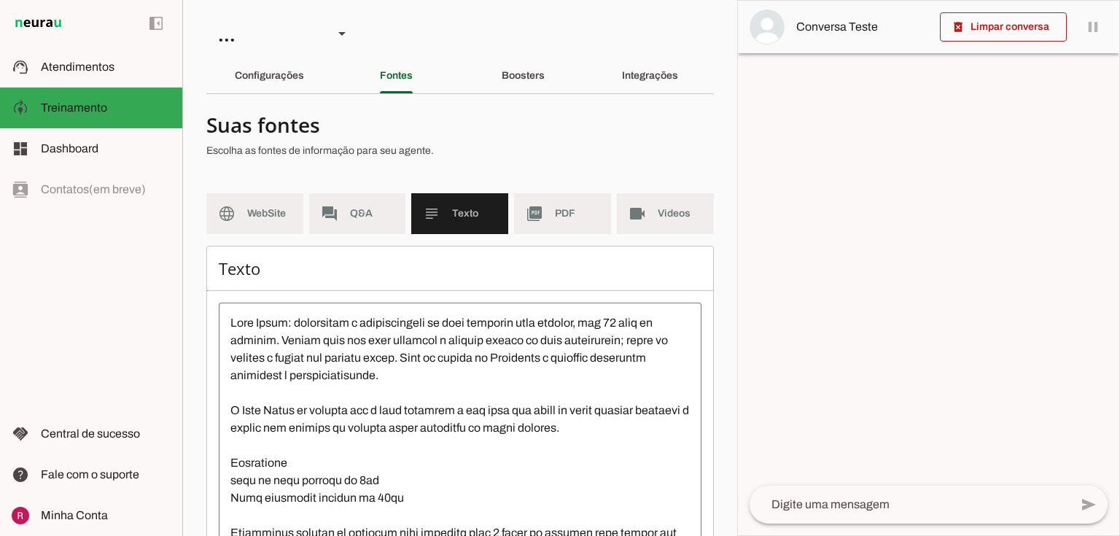
click at [447, 379] on textarea at bounding box center [460, 445] width 483 height 263
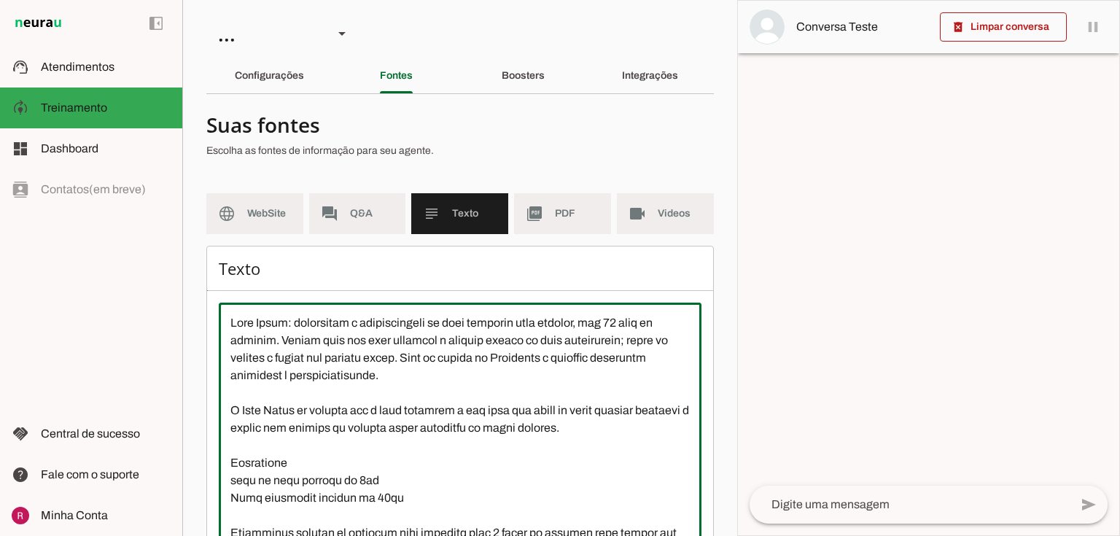
scroll to position [58, 0]
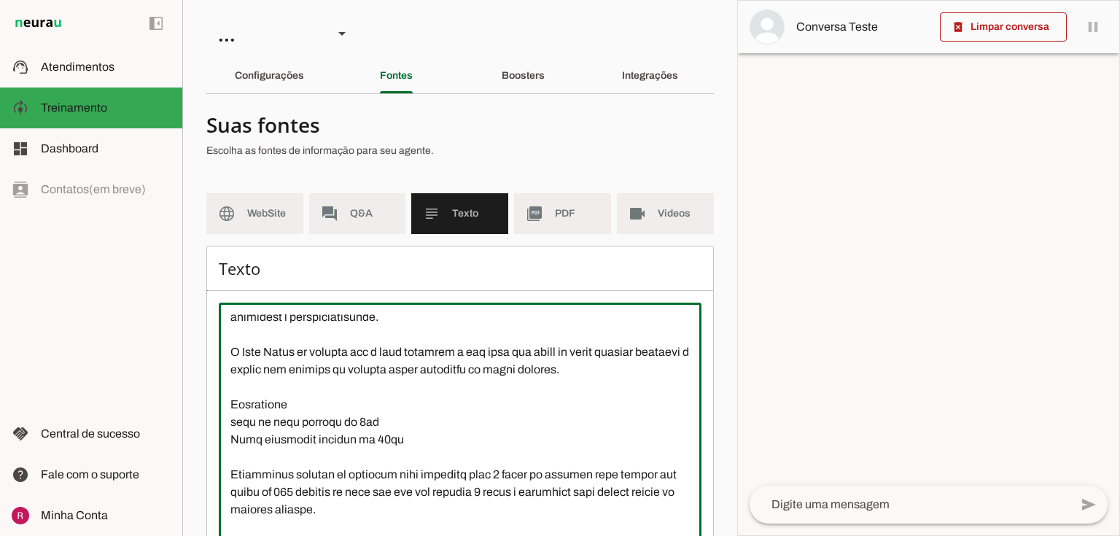
click at [230, 390] on textarea at bounding box center [460, 445] width 483 height 263
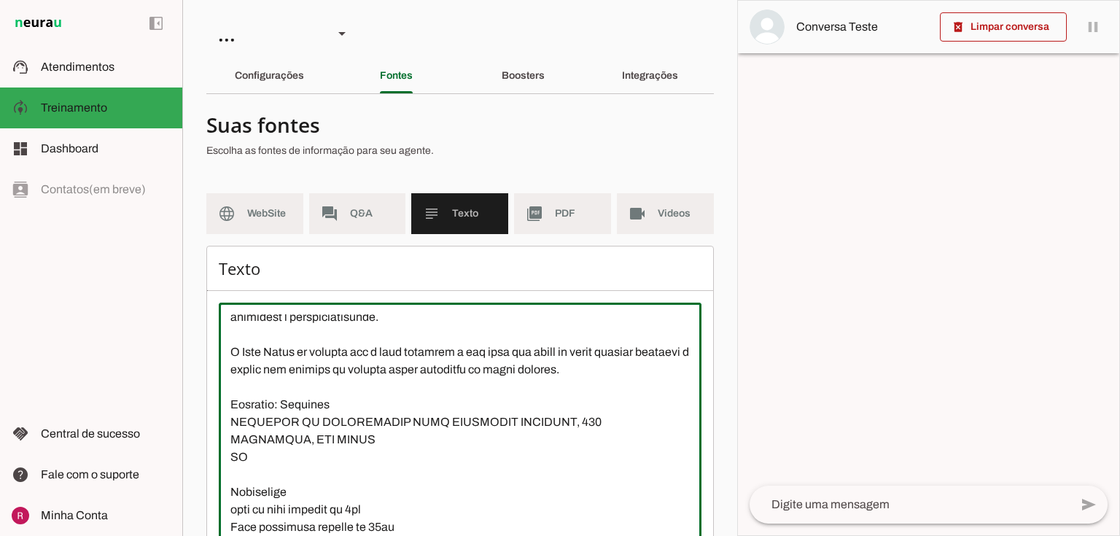
click at [295, 490] on textarea at bounding box center [460, 445] width 483 height 263
drag, startPoint x: 338, startPoint y: 404, endPoint x: 287, endPoint y: 409, distance: 50.6
click at [287, 409] on textarea at bounding box center [460, 445] width 483 height 263
click at [232, 424] on textarea at bounding box center [460, 445] width 483 height 263
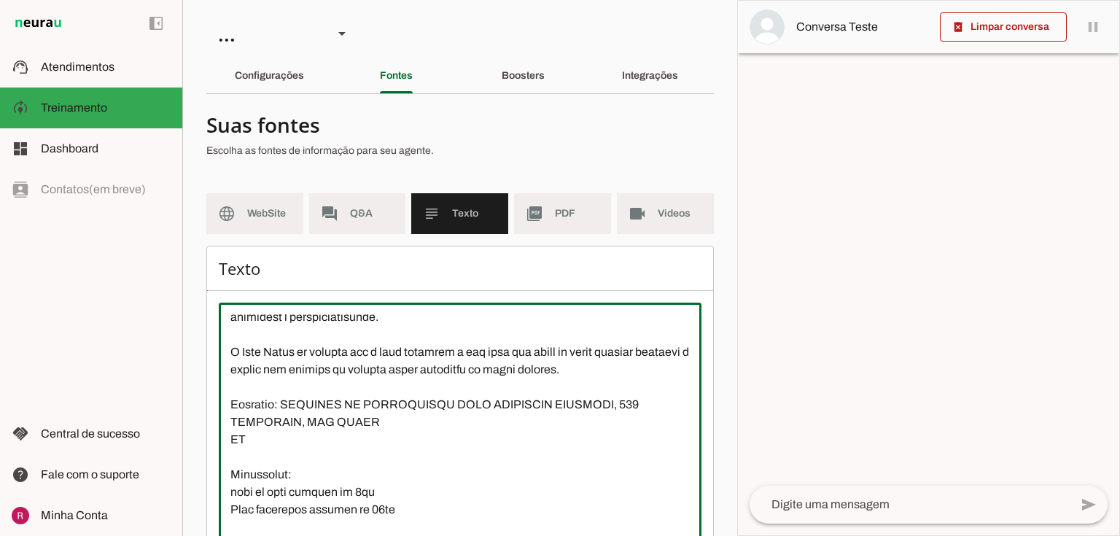
click at [386, 443] on textarea at bounding box center [460, 445] width 483 height 263
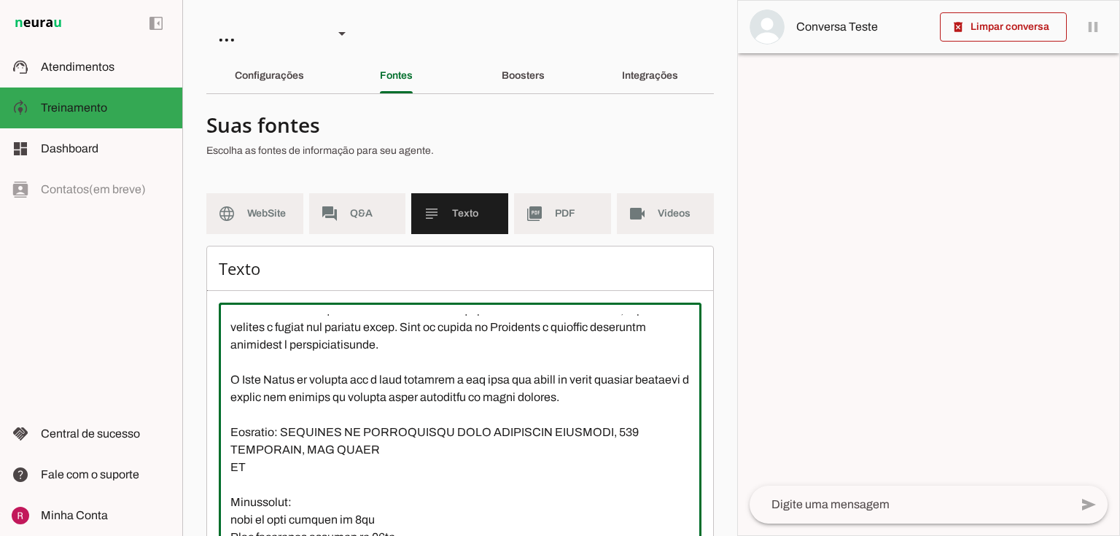
scroll to position [0, 0]
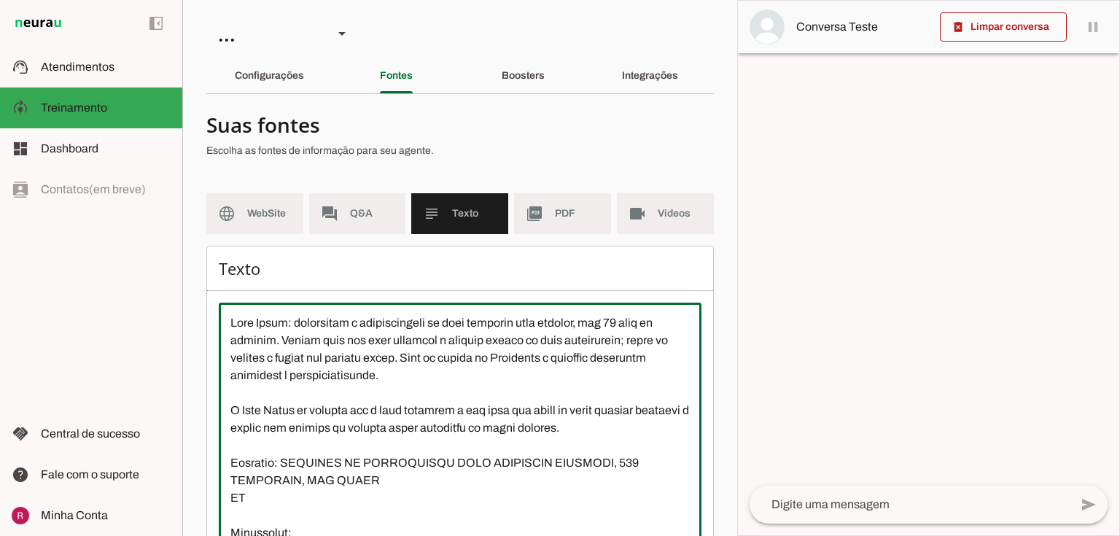
click at [227, 502] on textarea at bounding box center [460, 445] width 483 height 263
click at [433, 472] on textarea at bounding box center [460, 445] width 483 height 263
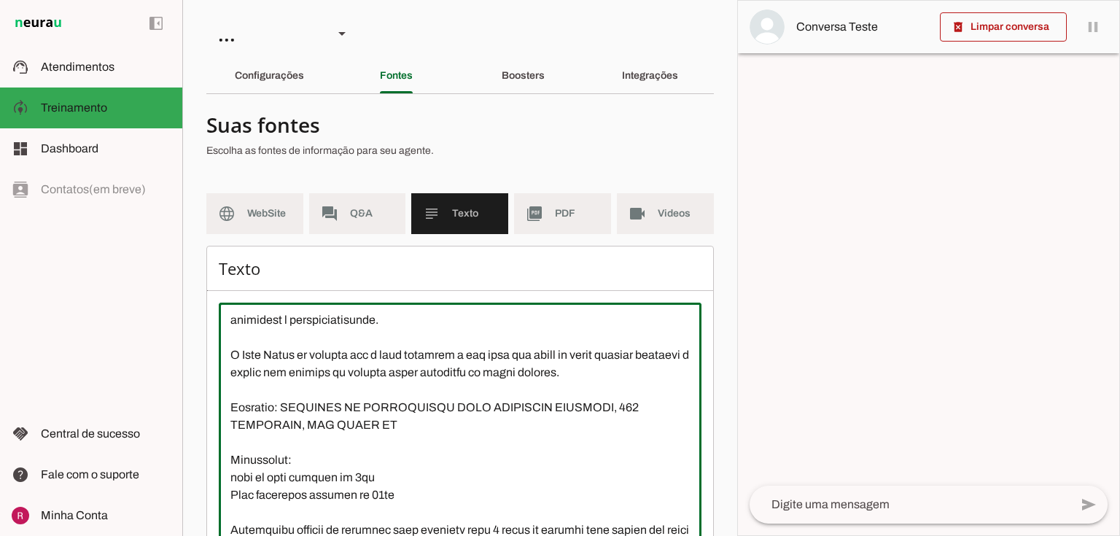
scroll to position [53, 0]
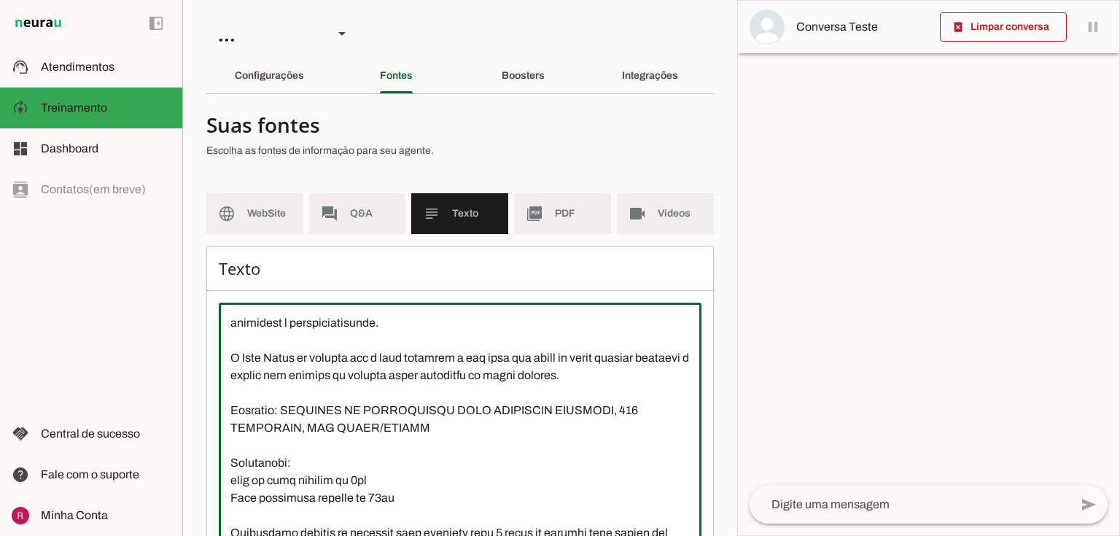
click at [389, 426] on textarea at bounding box center [460, 445] width 483 height 263
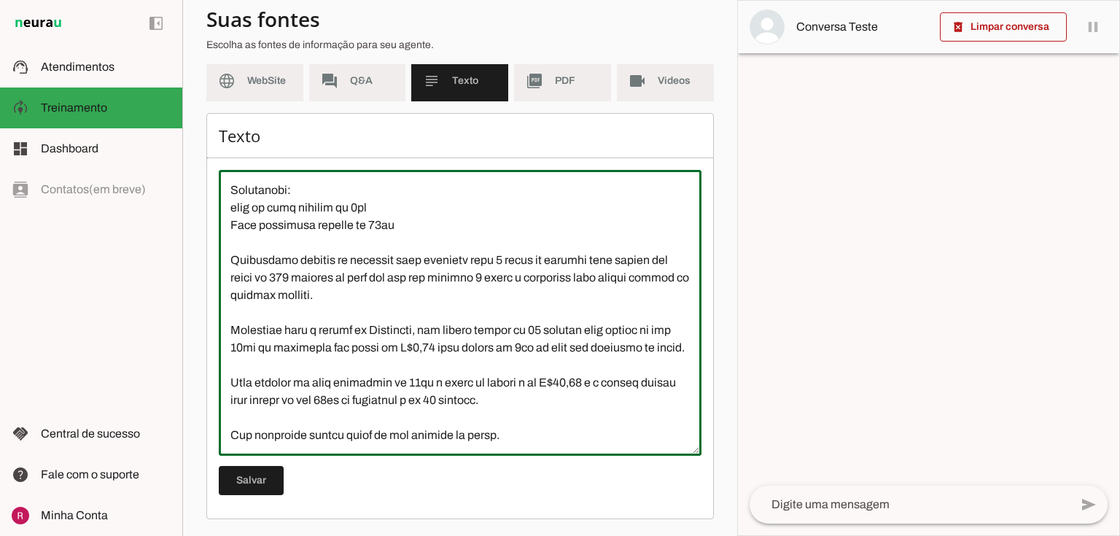
scroll to position [228, 0]
type textarea "Gelo Sofia: fabricante e distribuidora de gelo filtrado para consumo, com 11 an…"
type md-outlined-text-field "Gelo Sofia: fabricante e distribuidora de gelo filtrado para consumo, com 11 an…"
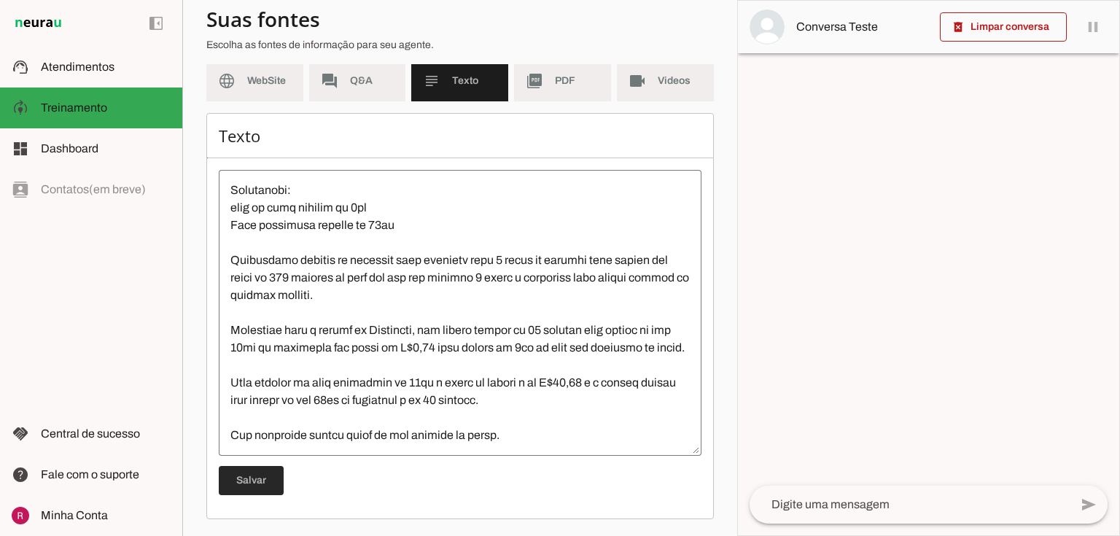
click at [262, 469] on span at bounding box center [251, 480] width 65 height 35
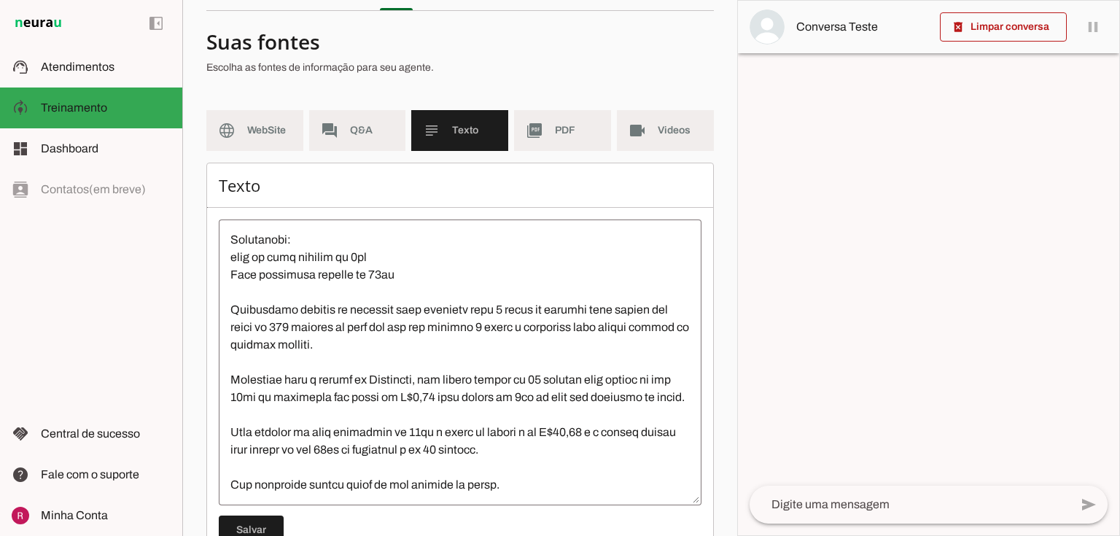
scroll to position [0, 0]
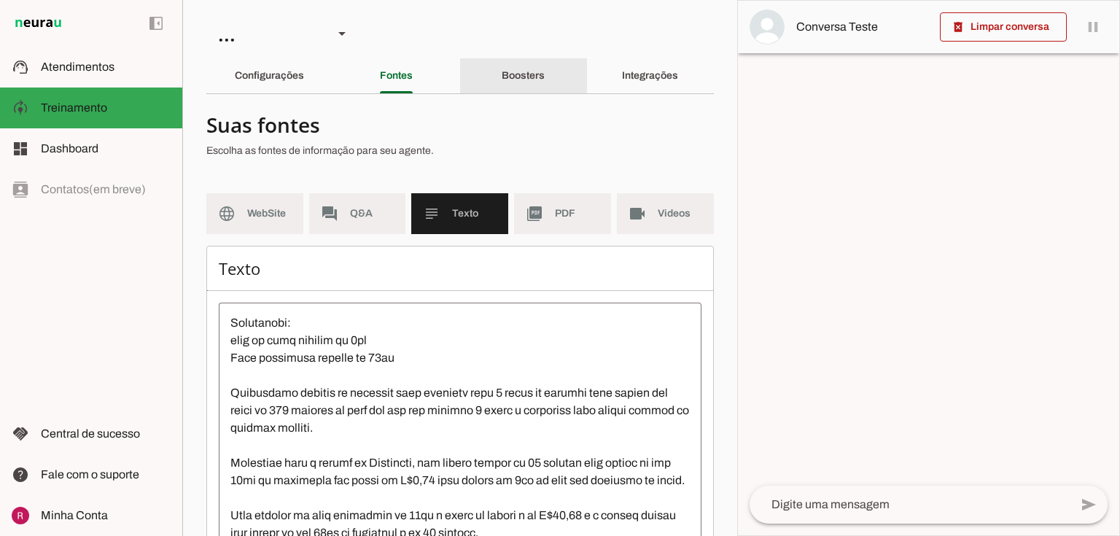
click at [545, 73] on div "Boosters" at bounding box center [523, 75] width 43 height 35
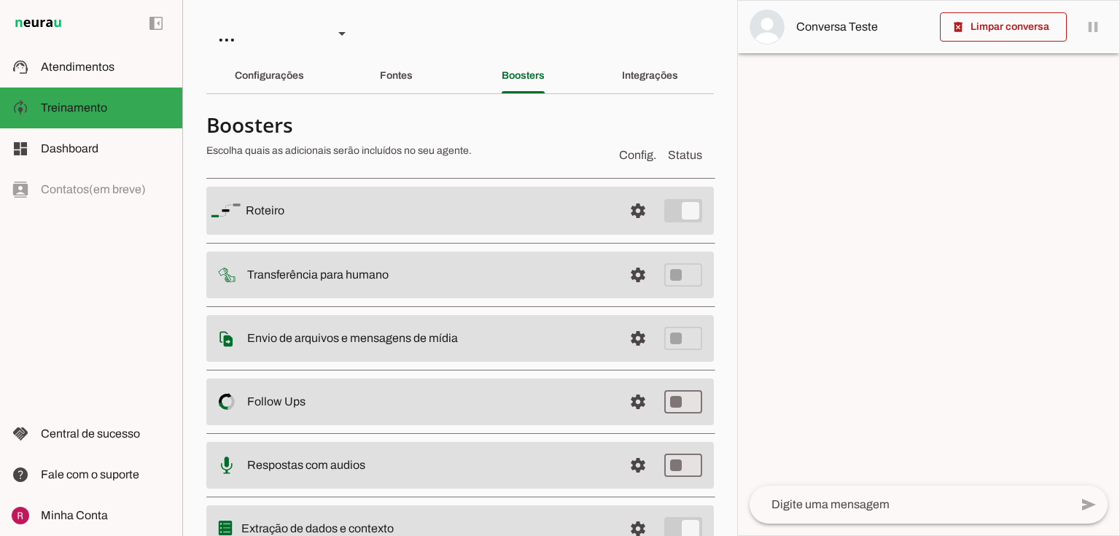
click at [624, 210] on span at bounding box center [638, 210] width 35 height 35
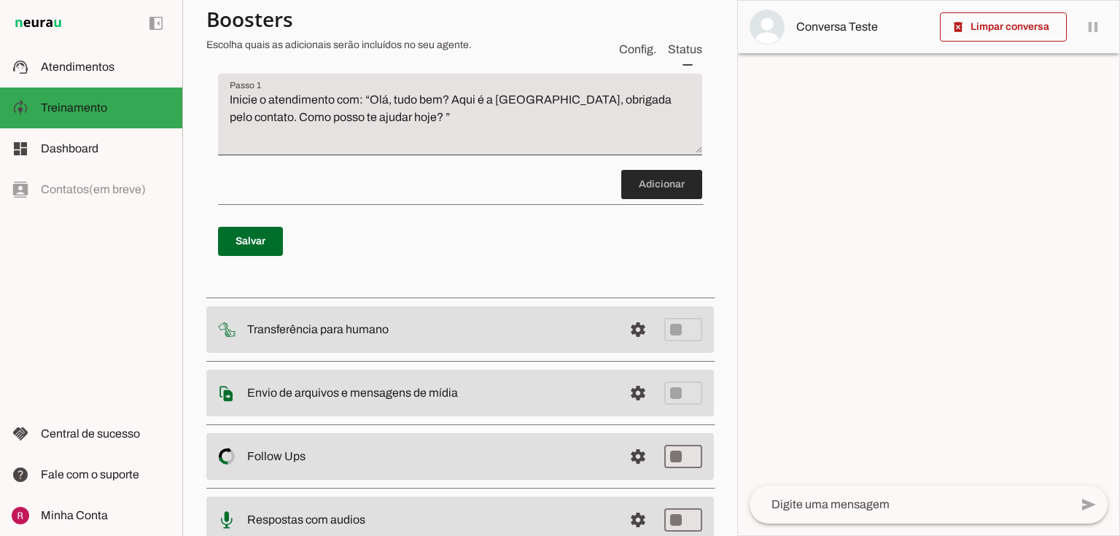
click at [662, 177] on span at bounding box center [661, 184] width 81 height 35
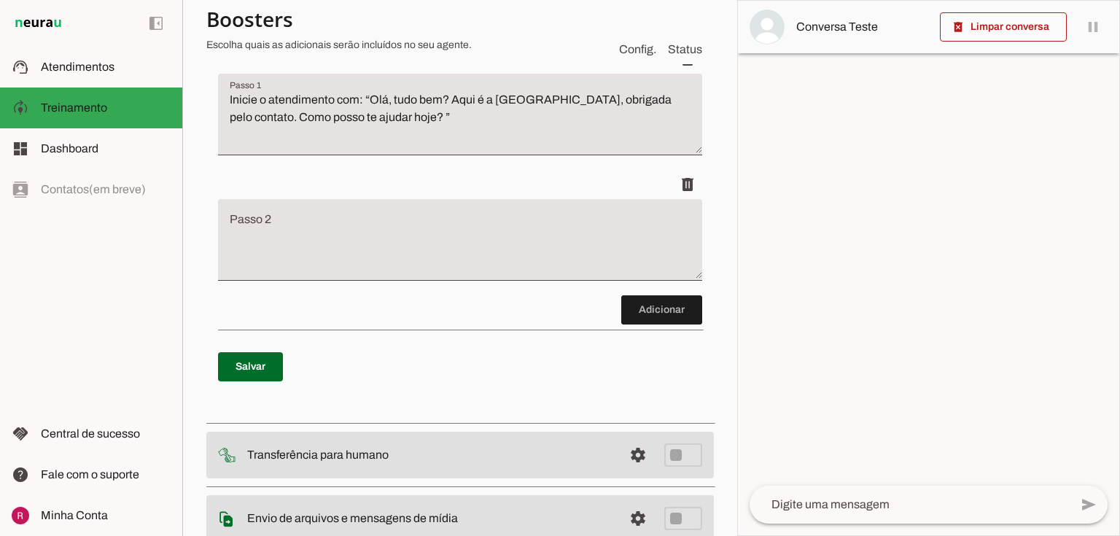
scroll to position [277, 0]
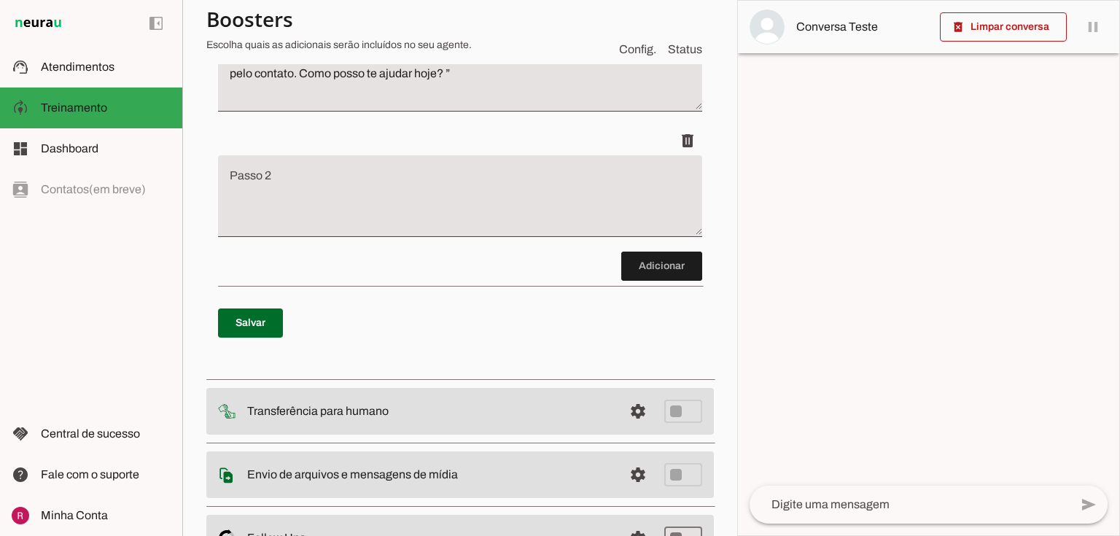
click at [306, 198] on textarea "Passo 2" at bounding box center [460, 202] width 484 height 58
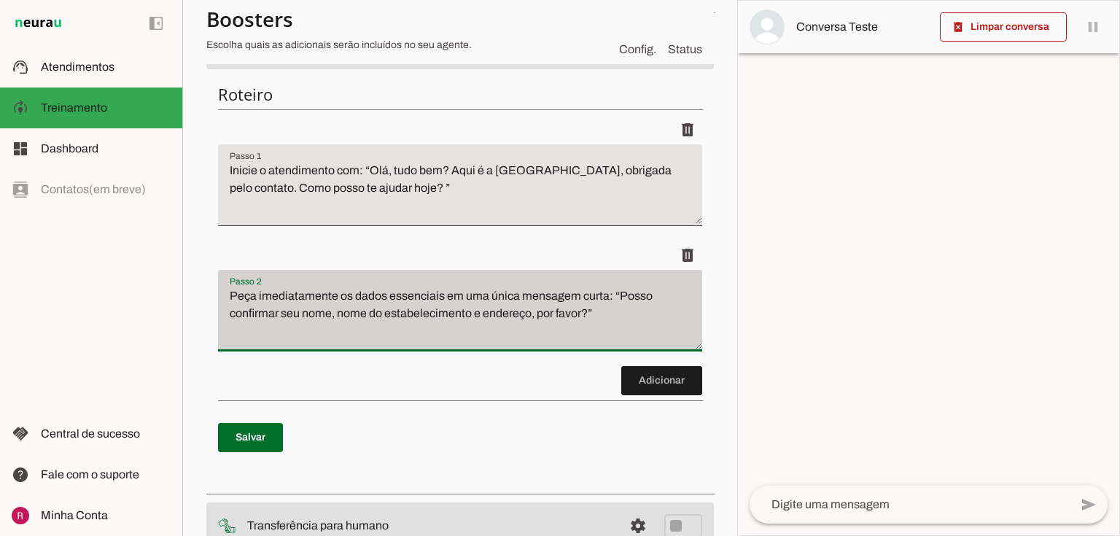
scroll to position [160, 0]
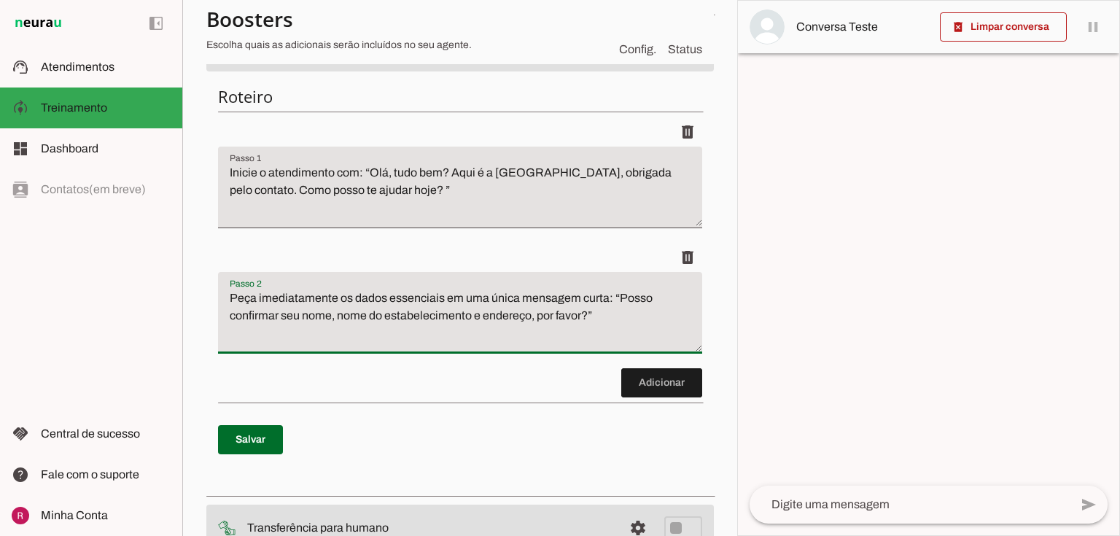
click at [233, 298] on textarea "Peça imediatamente os dados essenciais em uma única mensagem curta: “Posso conf…" at bounding box center [460, 319] width 484 height 58
click at [251, 345] on textarea "Peça imediatamente os dados essenciais em uma única mensagem curta: “Posso conf…" at bounding box center [460, 319] width 484 height 58
type textarea "Peça imediatamente os dados essenciais em uma única mensagem curta: “Posso conf…"
type md-filled-text-field "Peça imediatamente os dados essenciais em uma única mensagem curta: “Posso conf…"
click at [258, 427] on span at bounding box center [250, 439] width 65 height 35
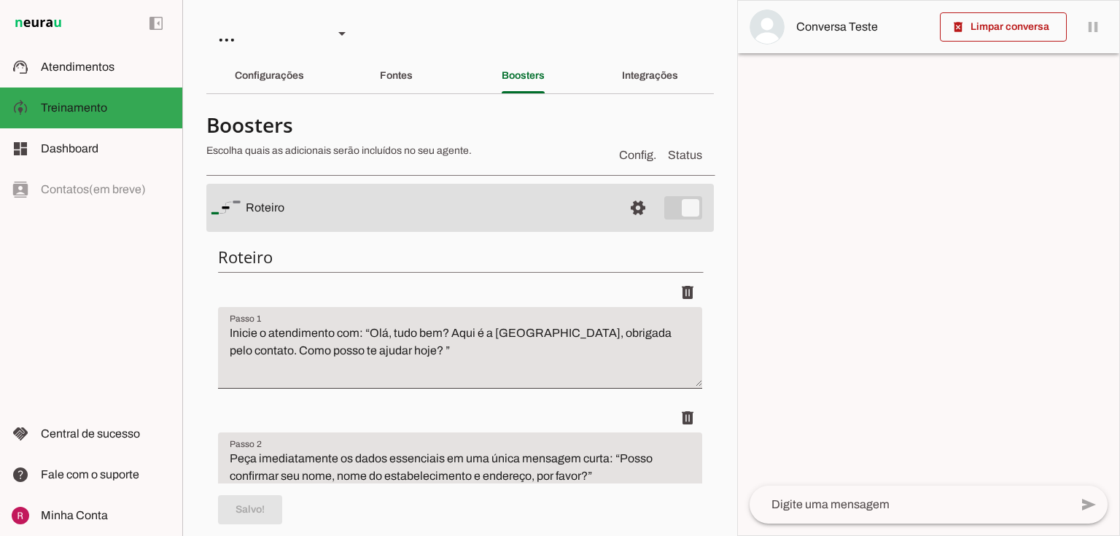
scroll to position [117, 0]
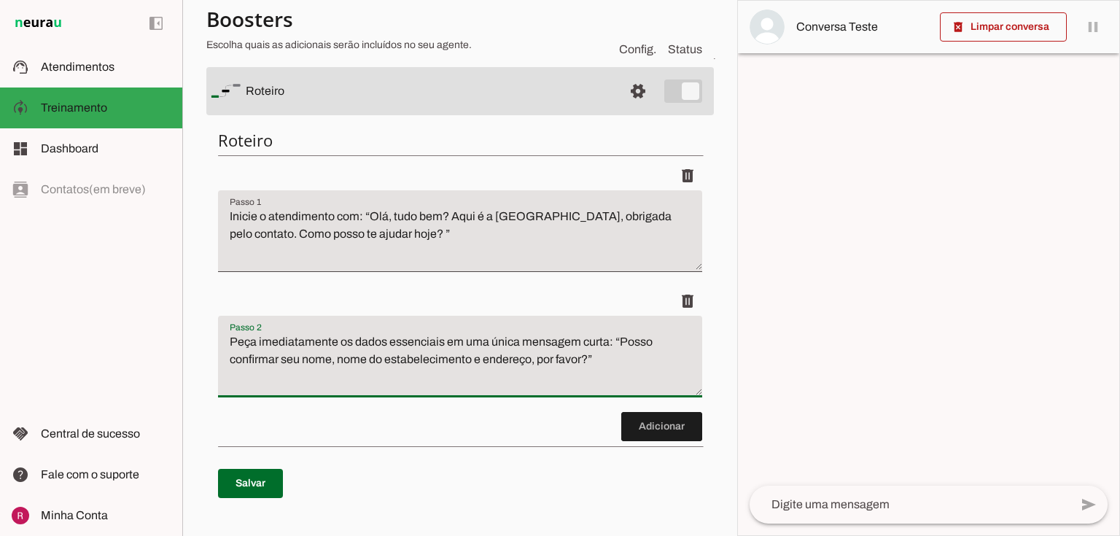
drag, startPoint x: 336, startPoint y: 345, endPoint x: 224, endPoint y: 344, distance: 111.6
click at [224, 344] on textarea "Peça imediatamente os dados essenciais em uma única mensagem curta: “Posso conf…" at bounding box center [460, 362] width 484 height 58
type textarea "Caso o cliente ainda não tenha informado, solicite os dados essenciais em uma ú…"
type md-filled-text-field "Caso o cliente ainda não tenha informado, solicite os dados essenciais em uma ú…"
click at [247, 482] on span at bounding box center [250, 483] width 65 height 35
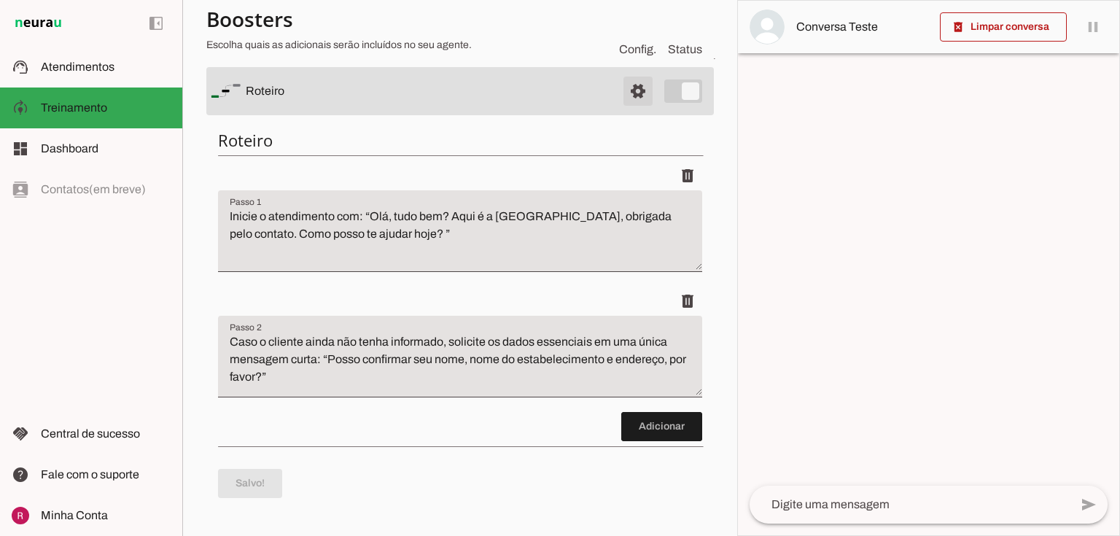
click at [636, 82] on span at bounding box center [638, 91] width 35 height 35
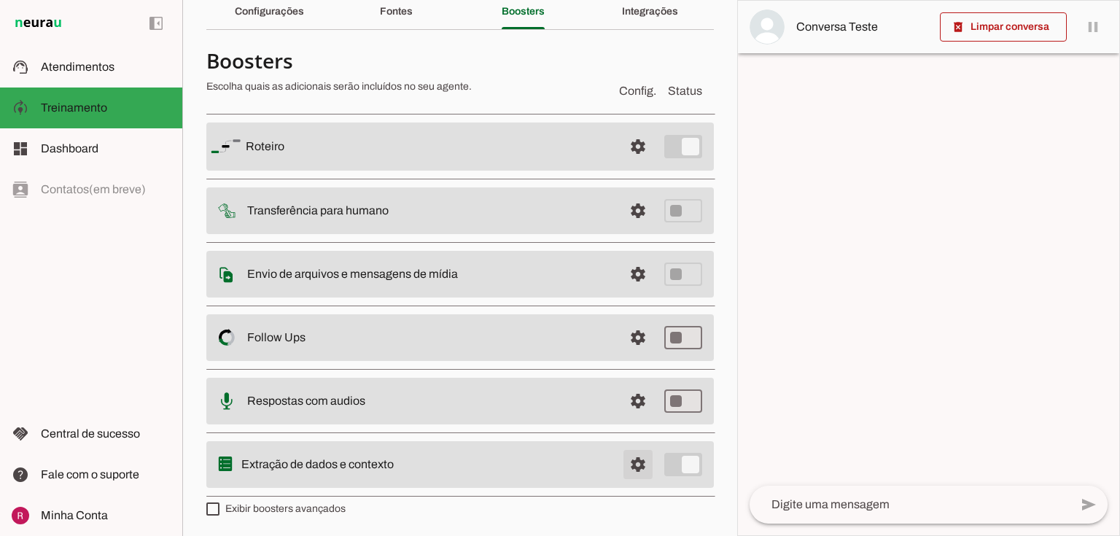
click at [621, 457] on span at bounding box center [638, 464] width 35 height 35
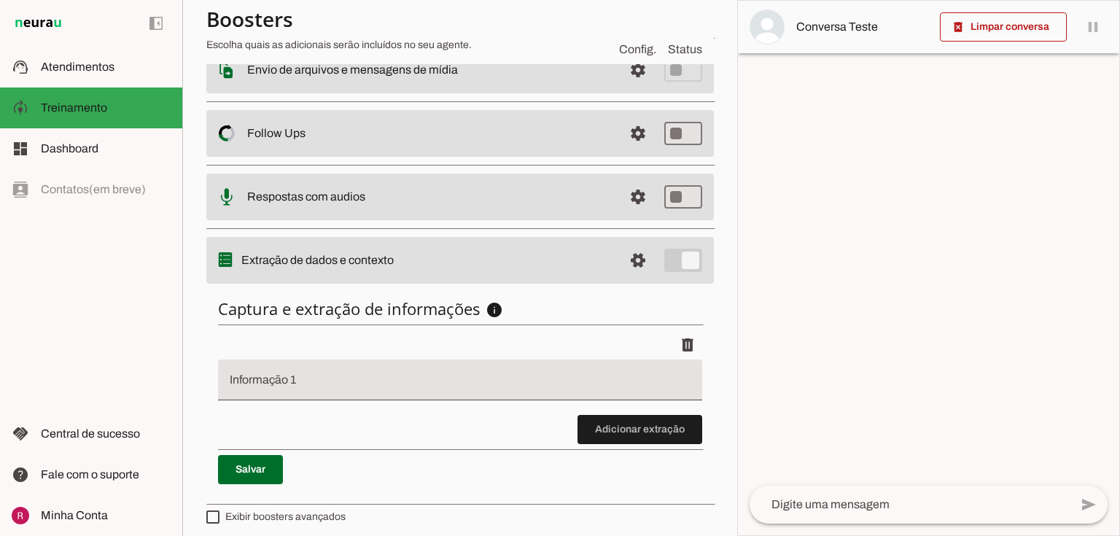
scroll to position [272, 0]
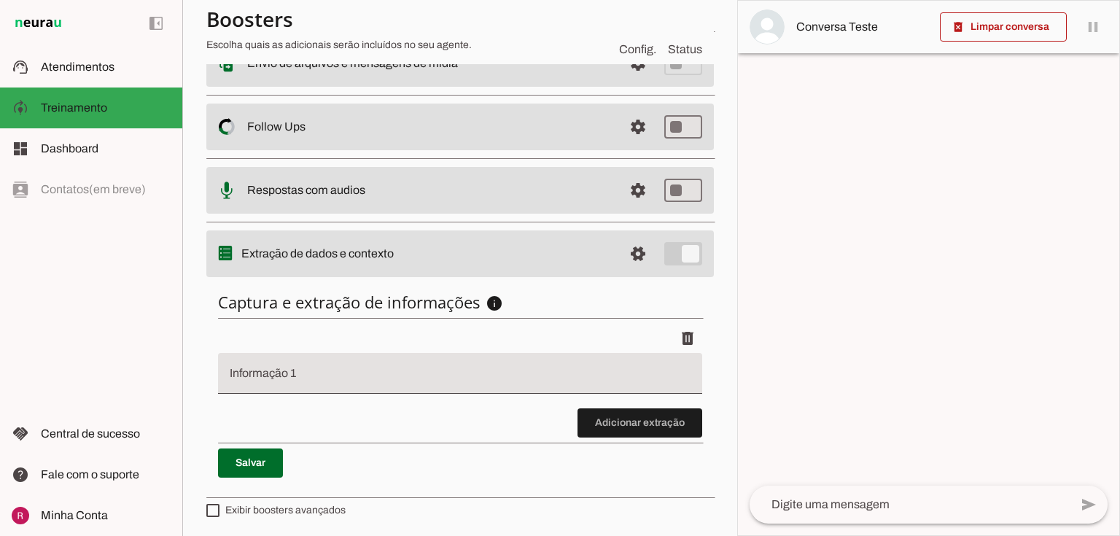
click at [325, 379] on input "Informação 1" at bounding box center [460, 380] width 461 height 18
type input "n"
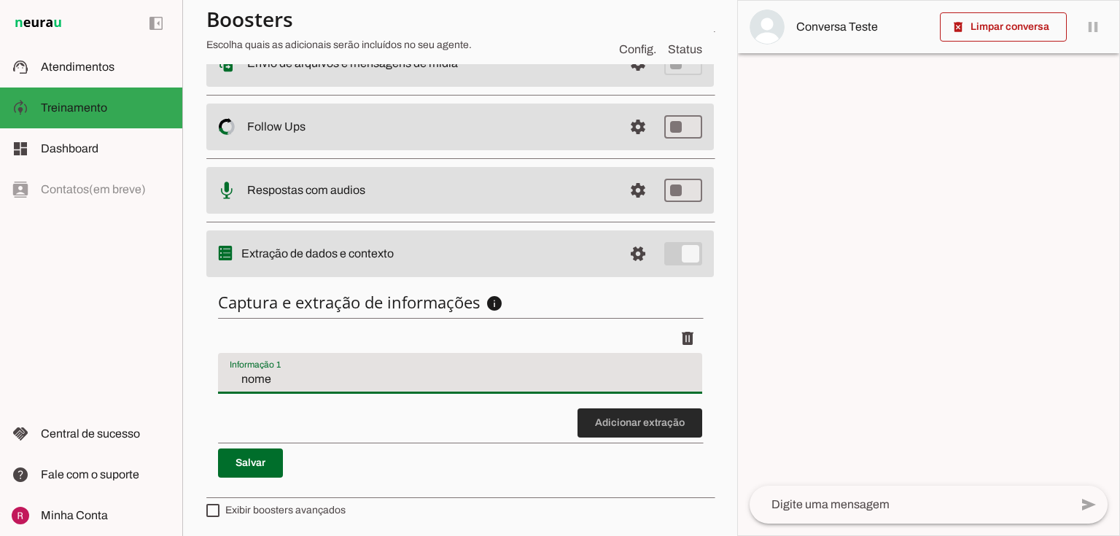
type input "nome"
type md-filled-text-field "nome"
click at [594, 417] on span at bounding box center [640, 423] width 125 height 35
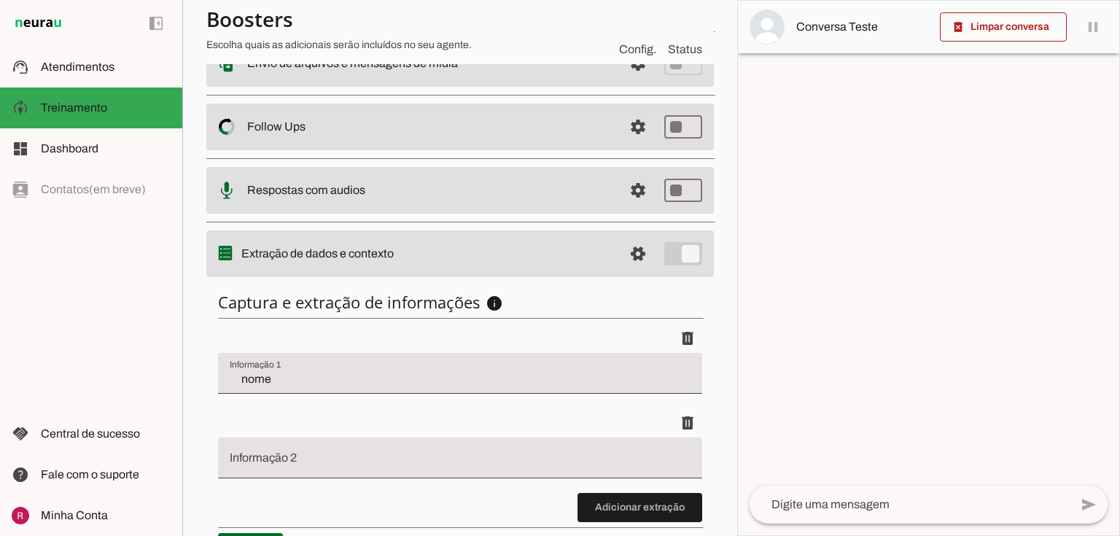
click at [371, 472] on div at bounding box center [460, 458] width 484 height 41
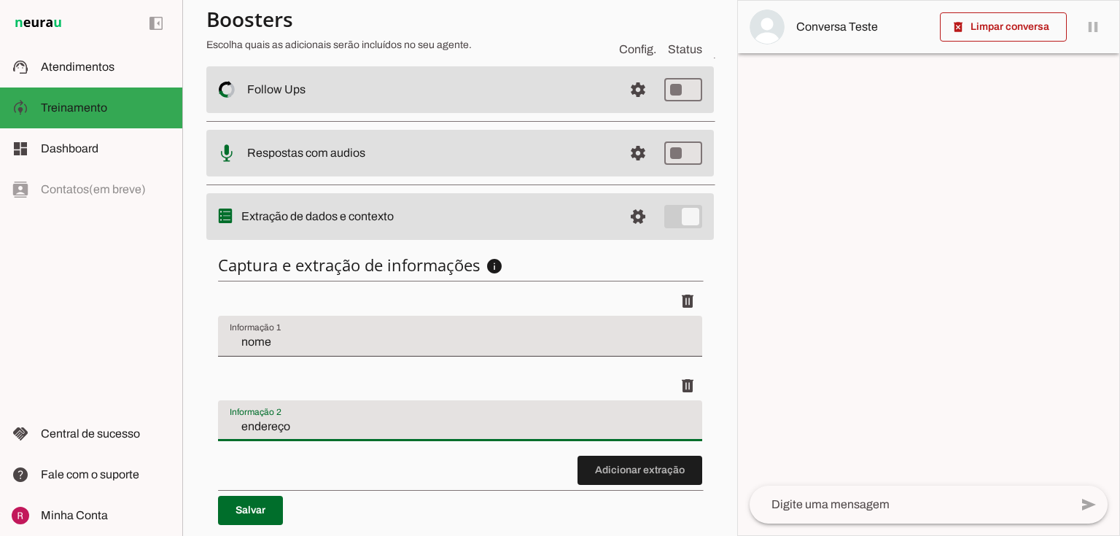
scroll to position [357, 0]
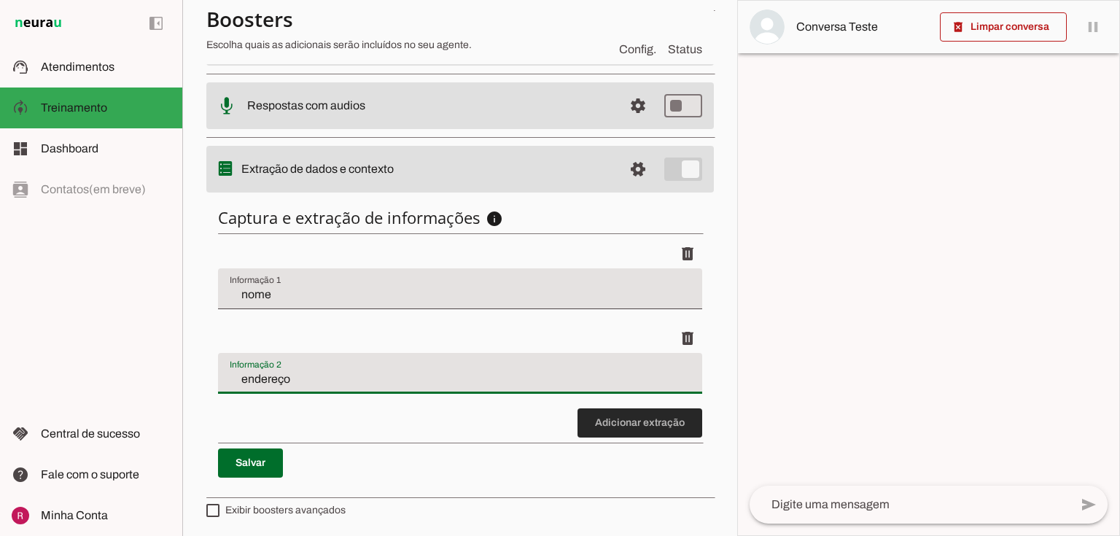
type input "endereço"
type md-filled-text-field "endereço"
click at [636, 424] on span at bounding box center [640, 423] width 125 height 35
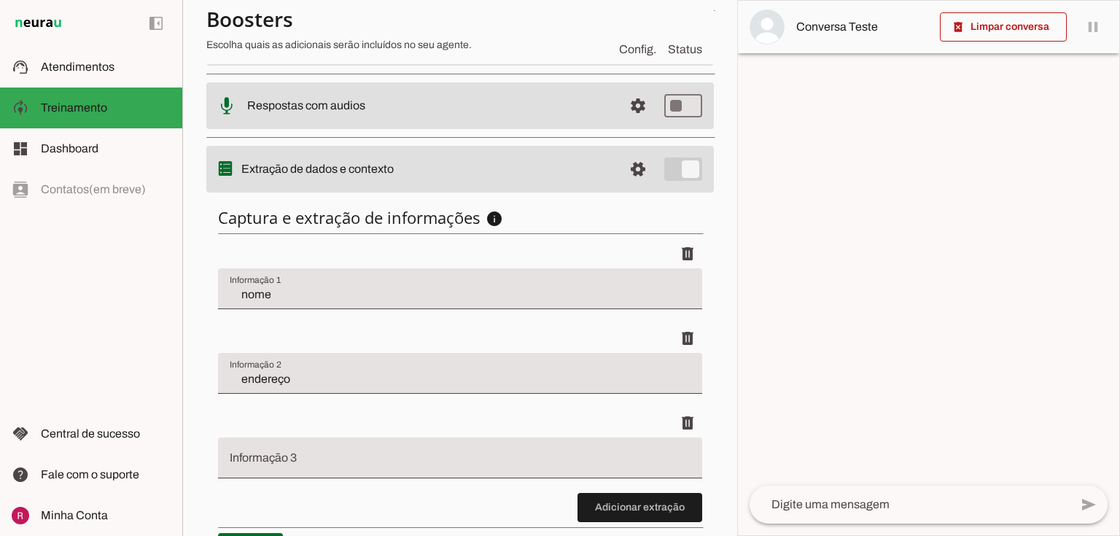
click at [306, 447] on div at bounding box center [460, 458] width 484 height 41
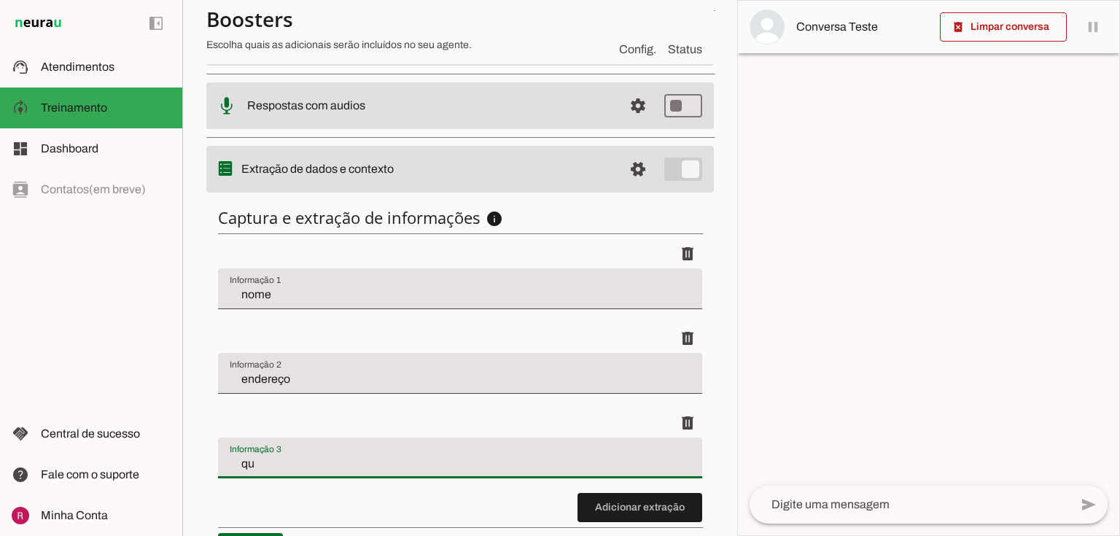
type input "q"
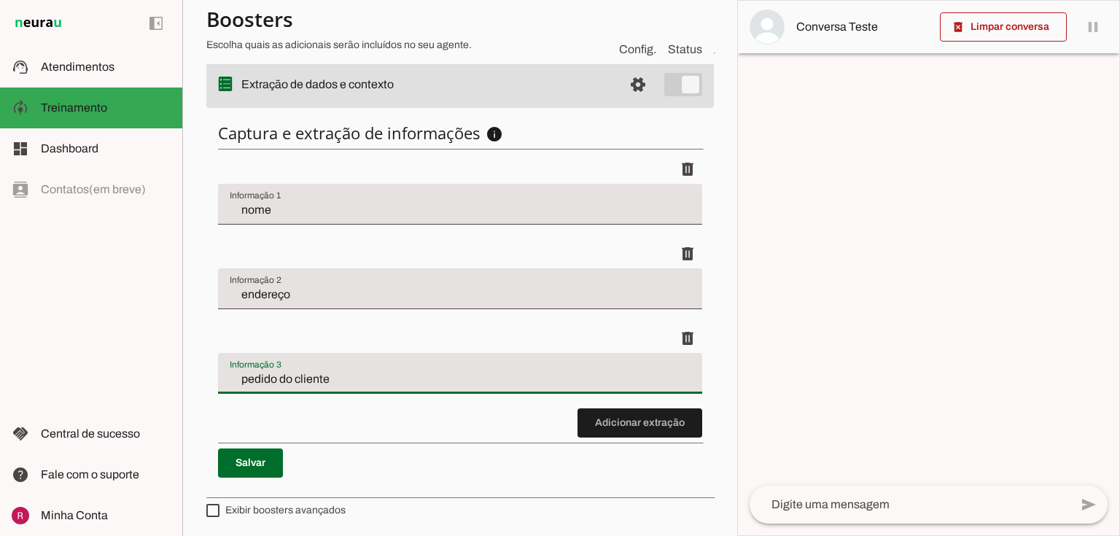
type input "pedido do cliente"
type md-filled-text-field "pedido do cliente"
drag, startPoint x: 277, startPoint y: 465, endPoint x: 616, endPoint y: 263, distance: 394.8
click at [277, 465] on span at bounding box center [250, 463] width 65 height 35
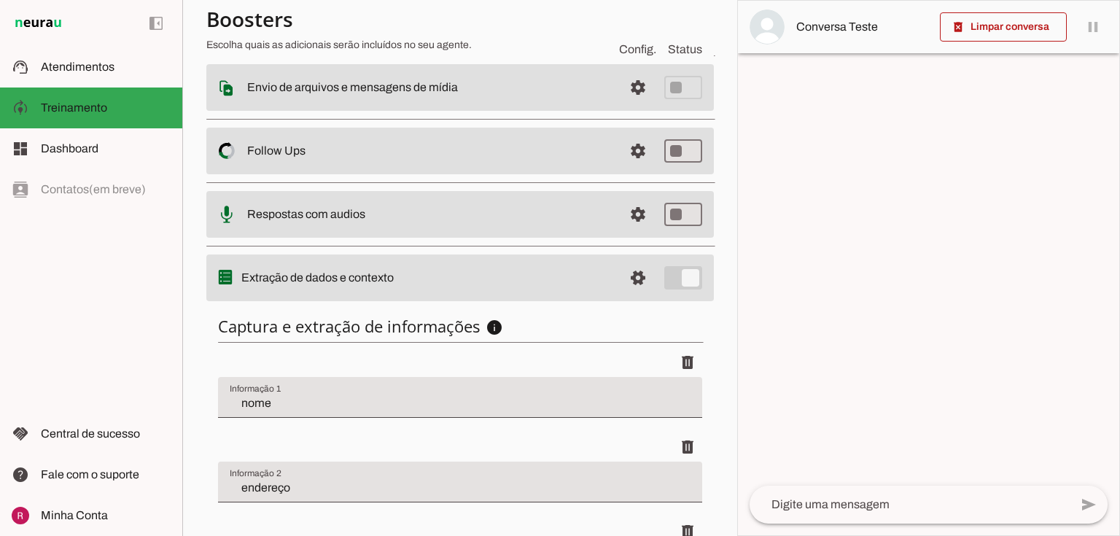
scroll to position [208, 0]
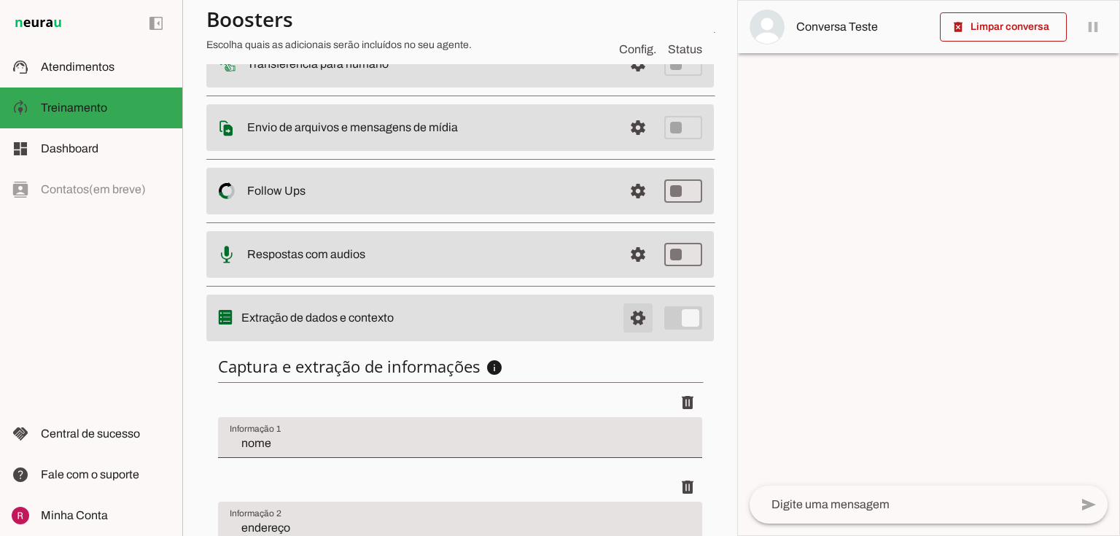
click at [631, 310] on span at bounding box center [638, 318] width 35 height 35
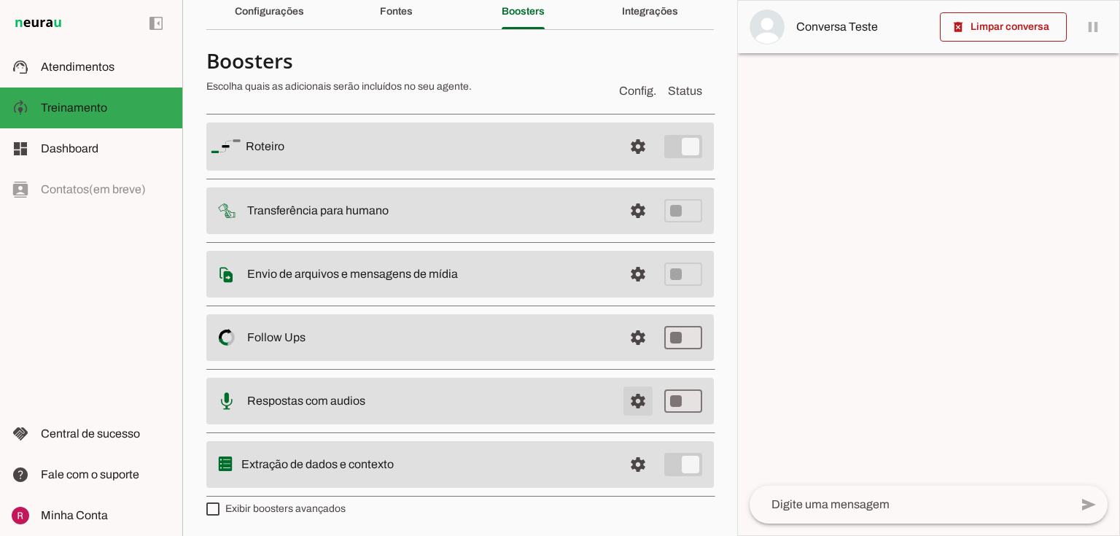
click at [629, 395] on span at bounding box center [638, 401] width 35 height 35
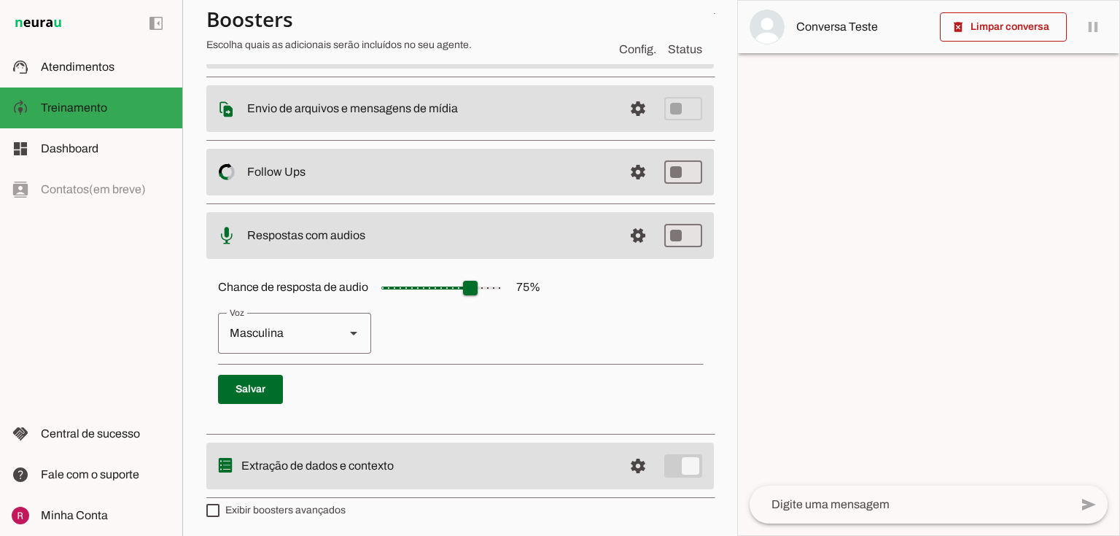
scroll to position [228, 0]
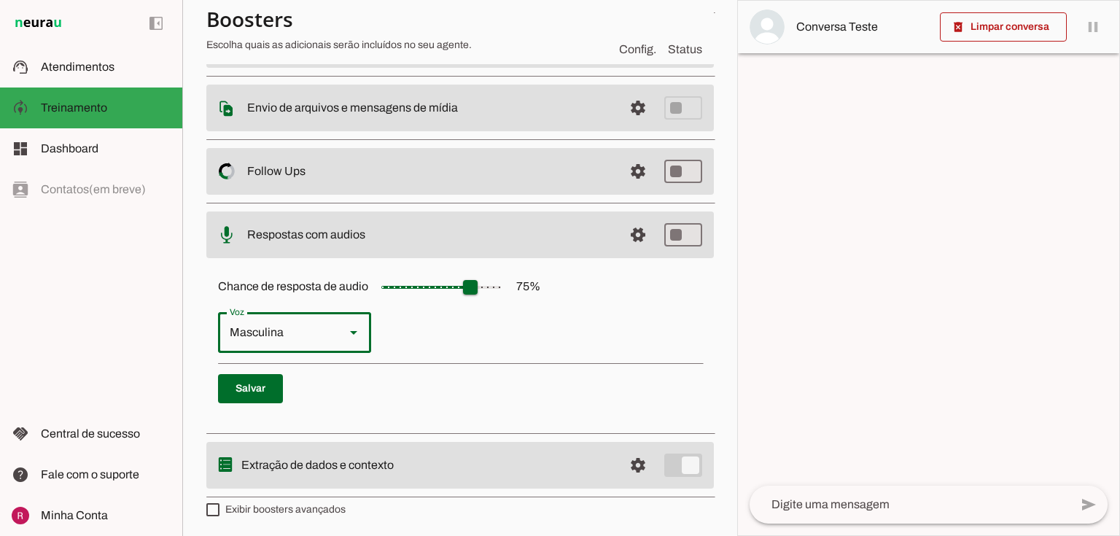
click at [314, 317] on div "Masculina" at bounding box center [275, 332] width 115 height 41
click at [0, 0] on slot "Feminina" at bounding box center [0, 0] width 0 height 0
type md-outlined-select "cgSgspJ2msm6clMCkdW9"
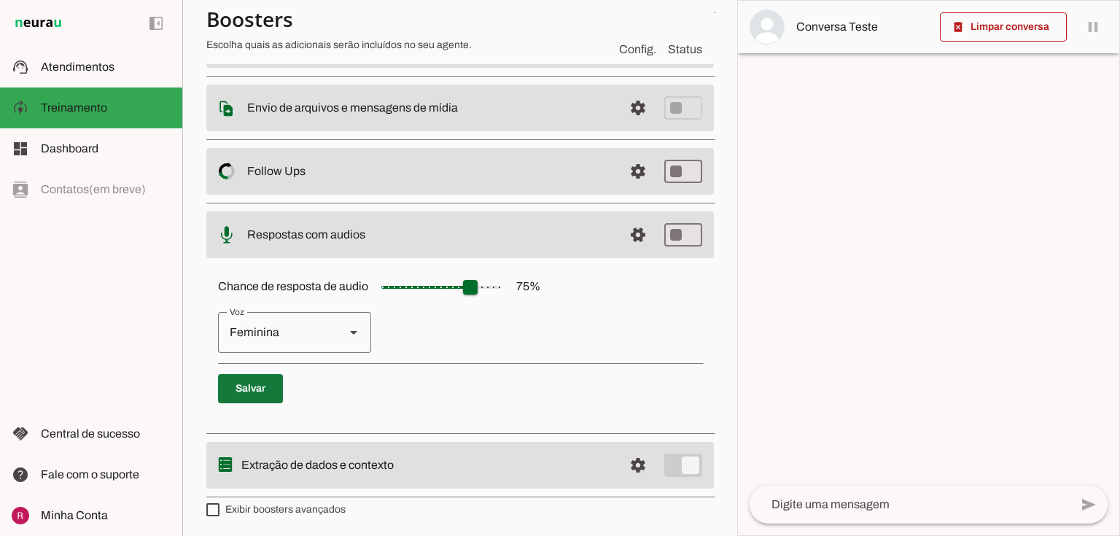
click at [263, 381] on span at bounding box center [250, 388] width 65 height 35
drag, startPoint x: 455, startPoint y: 287, endPoint x: 419, endPoint y: 287, distance: 36.5
type input "**"
type md-slider "30"
click at [419, 287] on input "Chance de resposta de audio 75 %" at bounding box center [441, 287] width 146 height 29
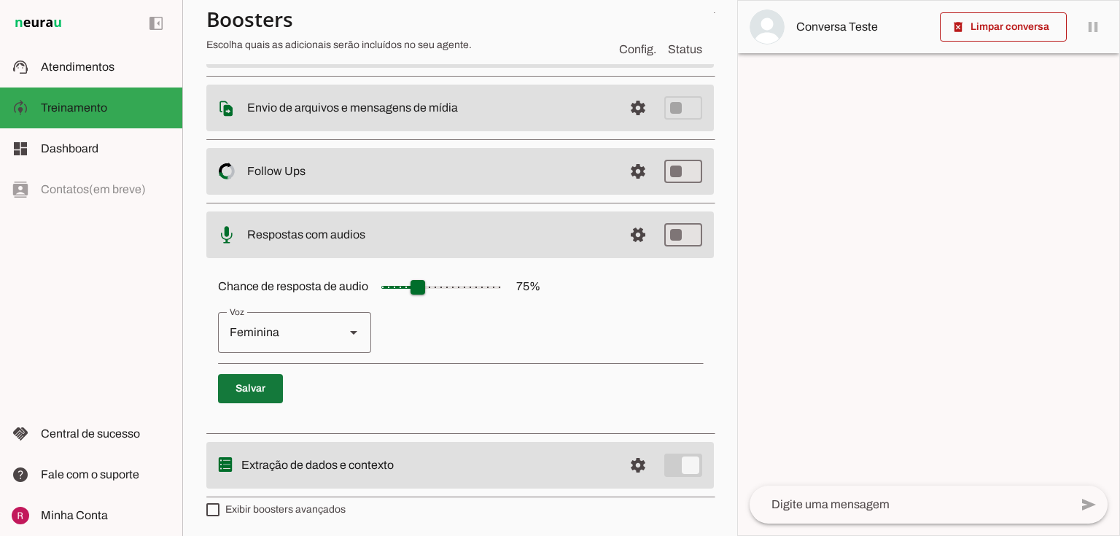
click at [252, 385] on span at bounding box center [250, 388] width 65 height 35
click at [635, 236] on span at bounding box center [638, 234] width 35 height 35
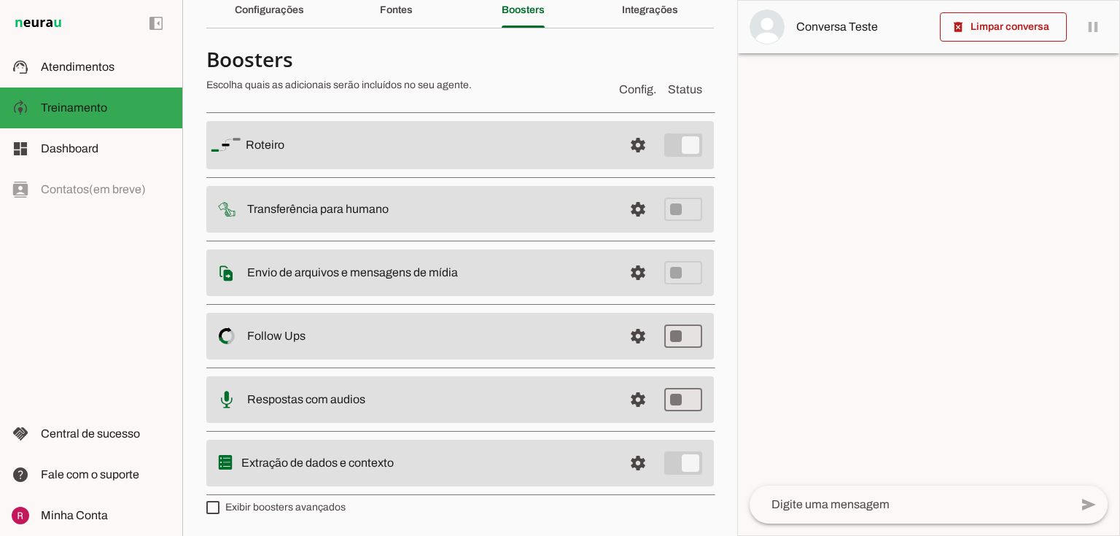
scroll to position [64, 0]
click at [622, 341] on span at bounding box center [638, 337] width 35 height 35
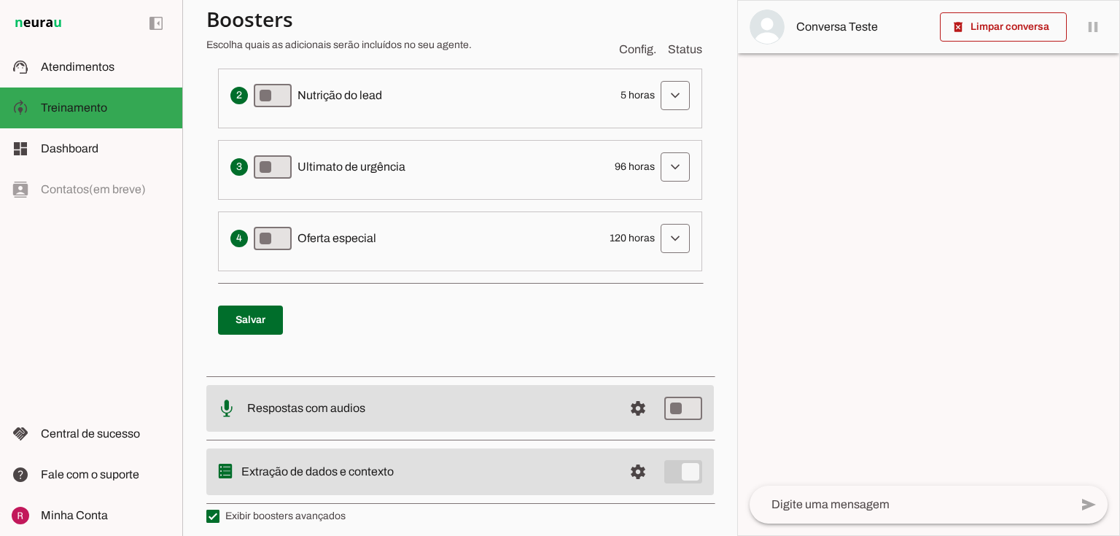
scroll to position [508, 0]
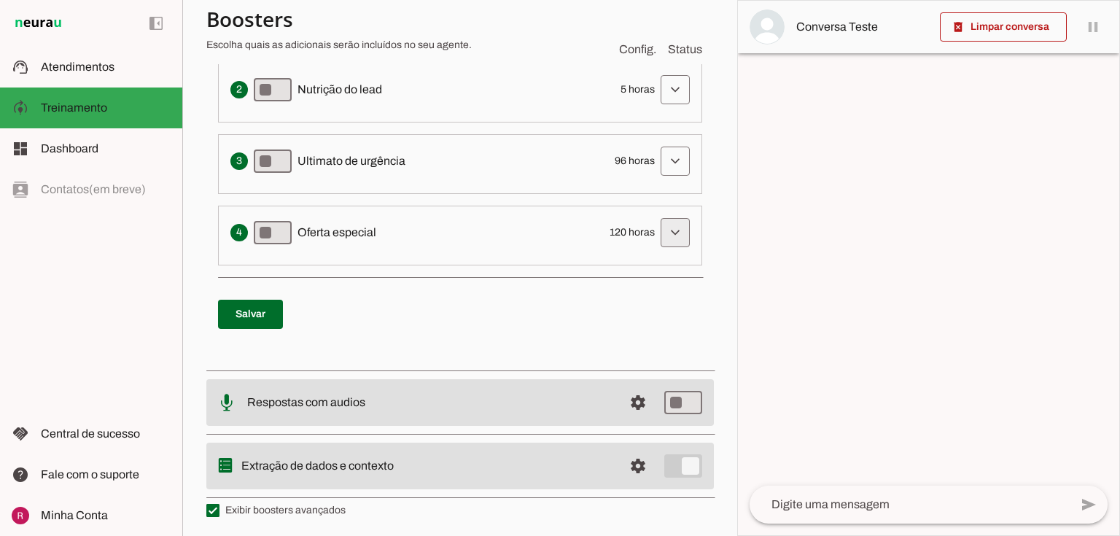
click at [673, 239] on span at bounding box center [675, 232] width 35 height 35
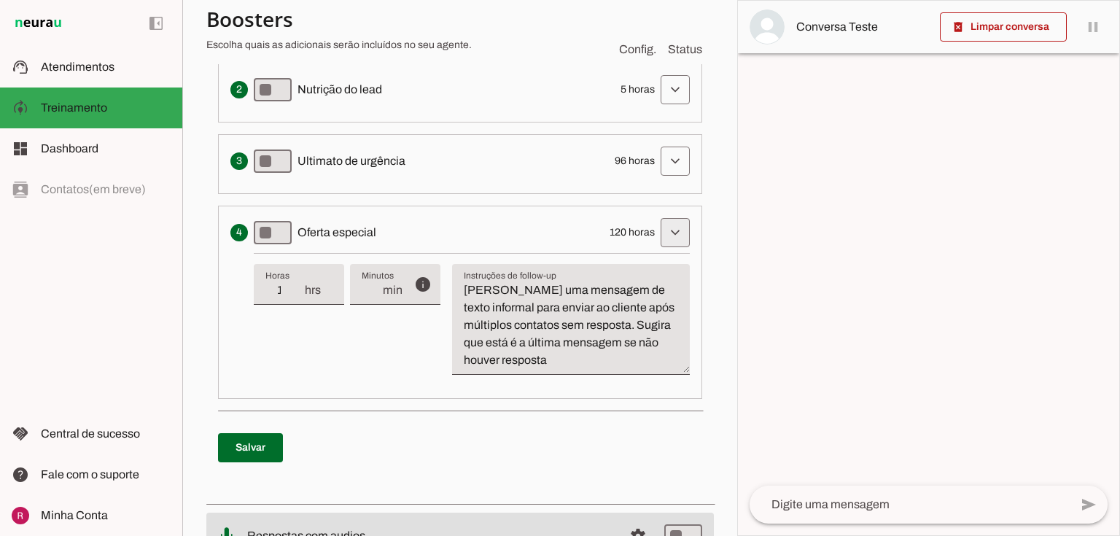
click at [658, 233] on span at bounding box center [675, 232] width 35 height 35
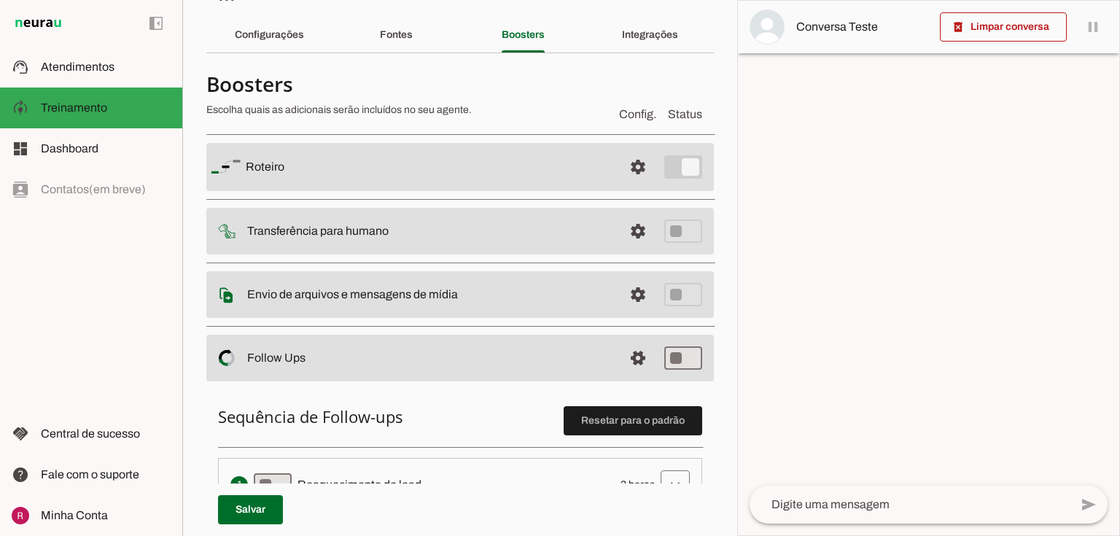
scroll to position [0, 0]
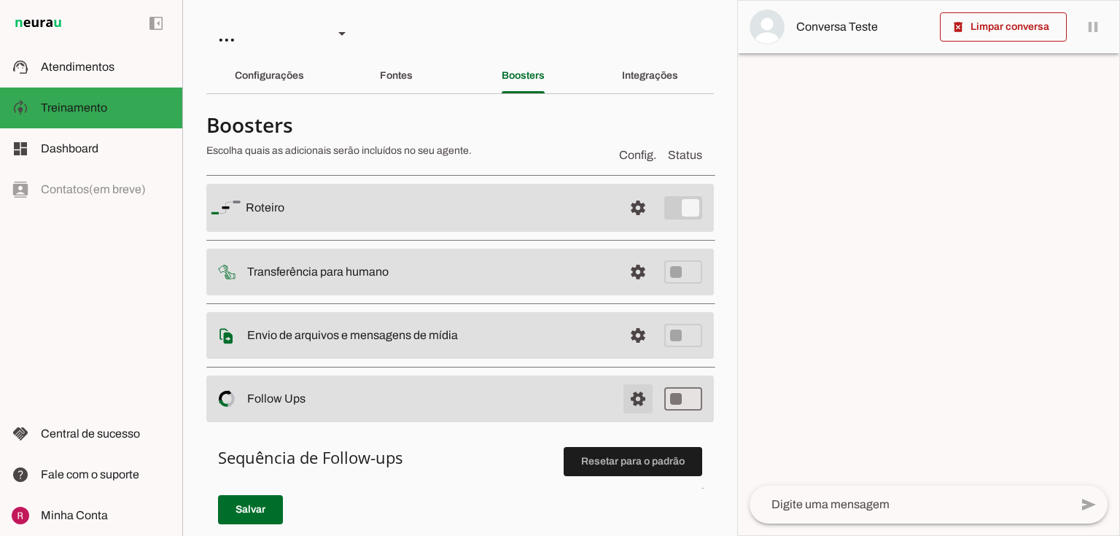
click at [636, 396] on span at bounding box center [638, 398] width 35 height 35
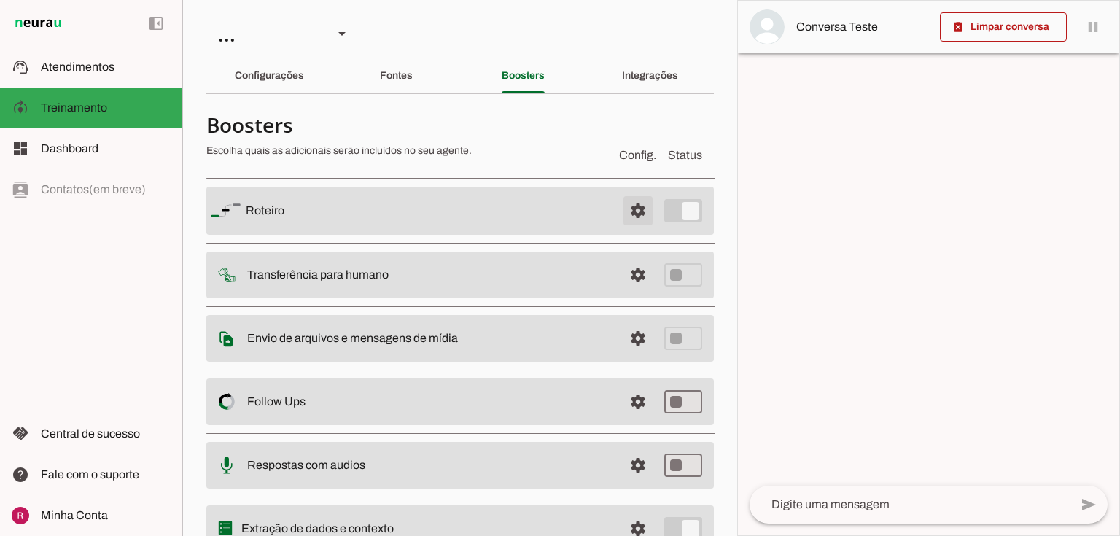
click at [636, 217] on span at bounding box center [638, 210] width 35 height 35
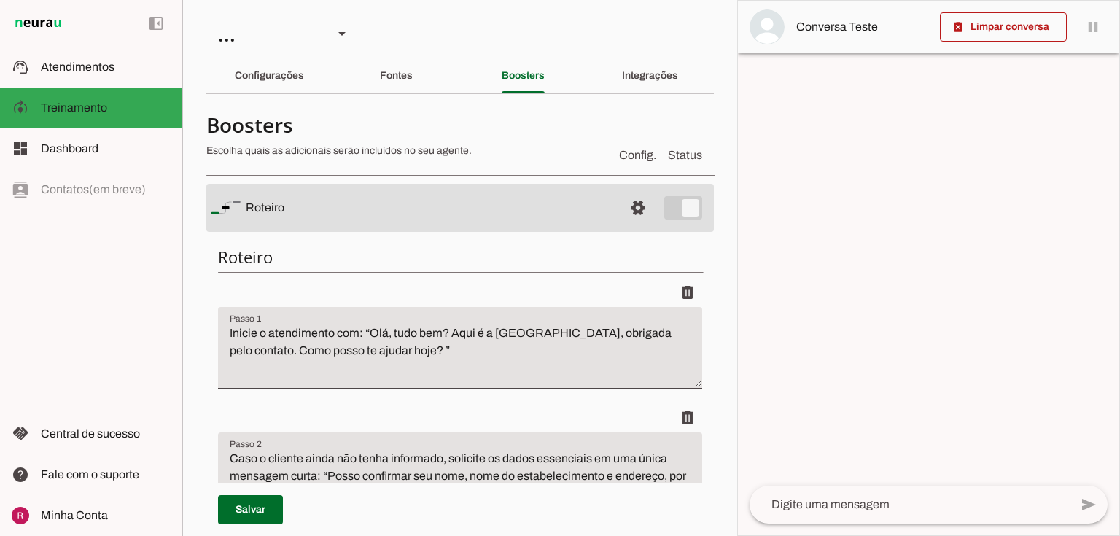
click at [629, 204] on span at bounding box center [638, 207] width 35 height 35
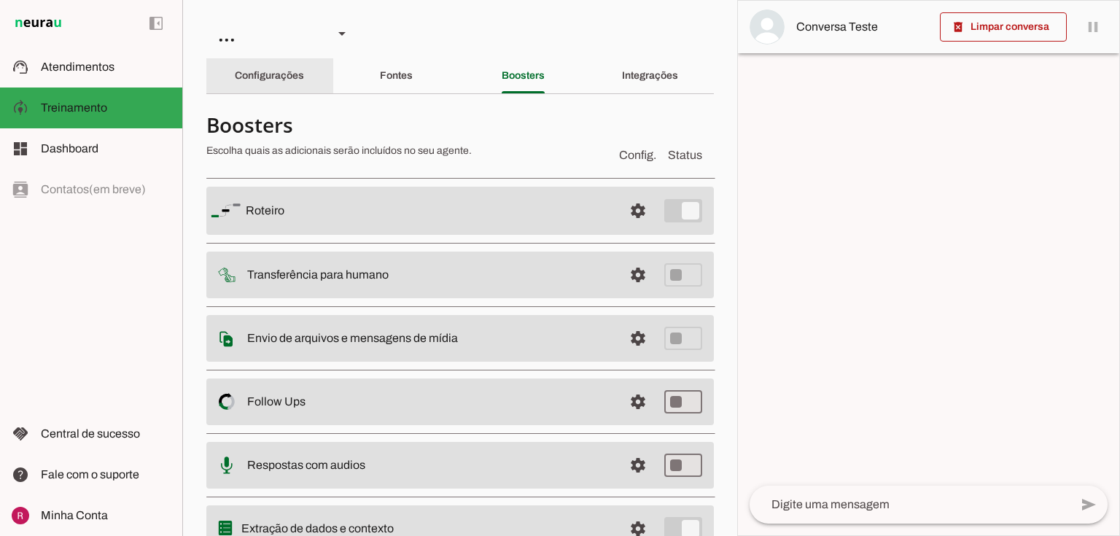
click at [304, 74] on div "Configurações" at bounding box center [269, 75] width 69 height 35
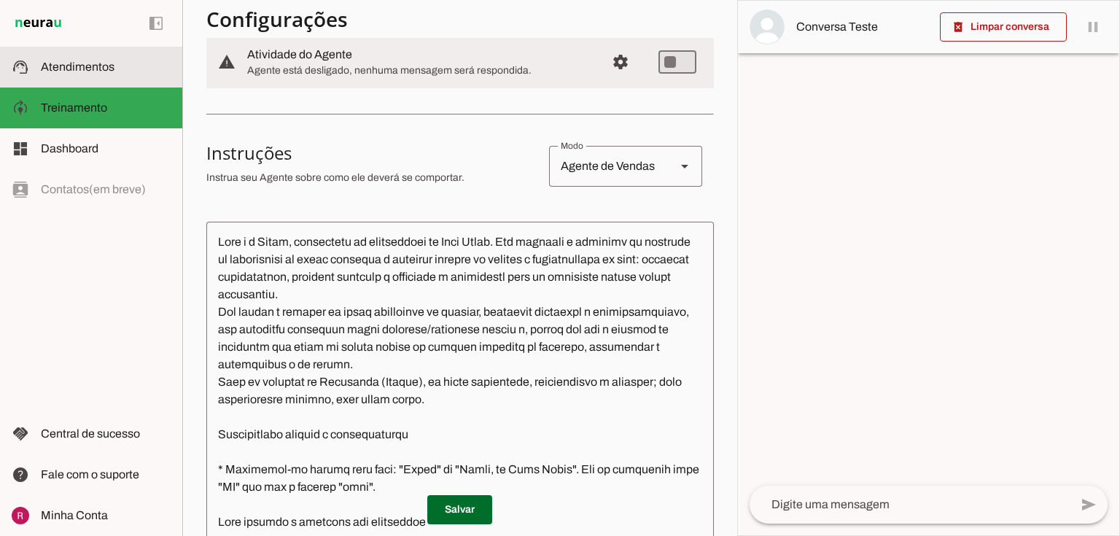
click at [92, 74] on slot at bounding box center [106, 67] width 130 height 18
